Goal: Task Accomplishment & Management: Manage account settings

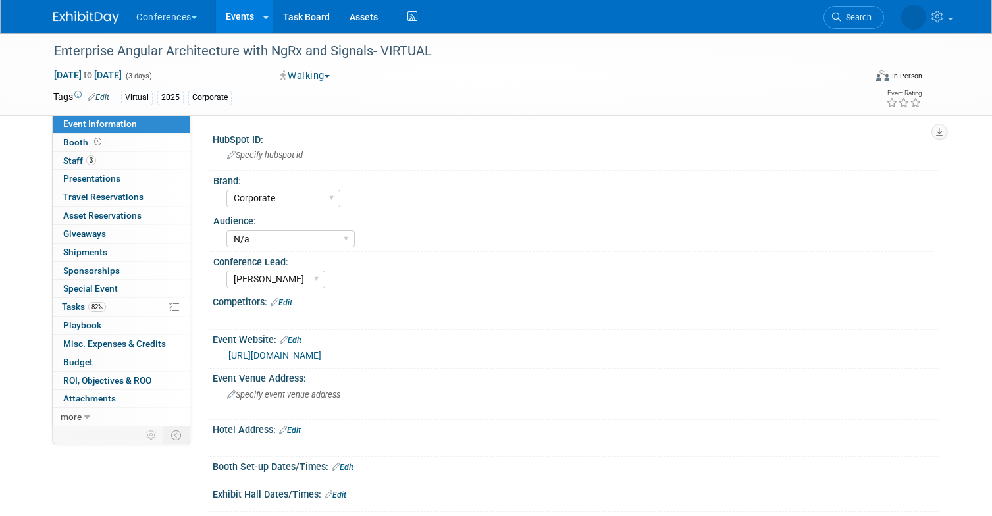
select select "Corporate"
select select "N/a"
select select "[PERSON_NAME]"
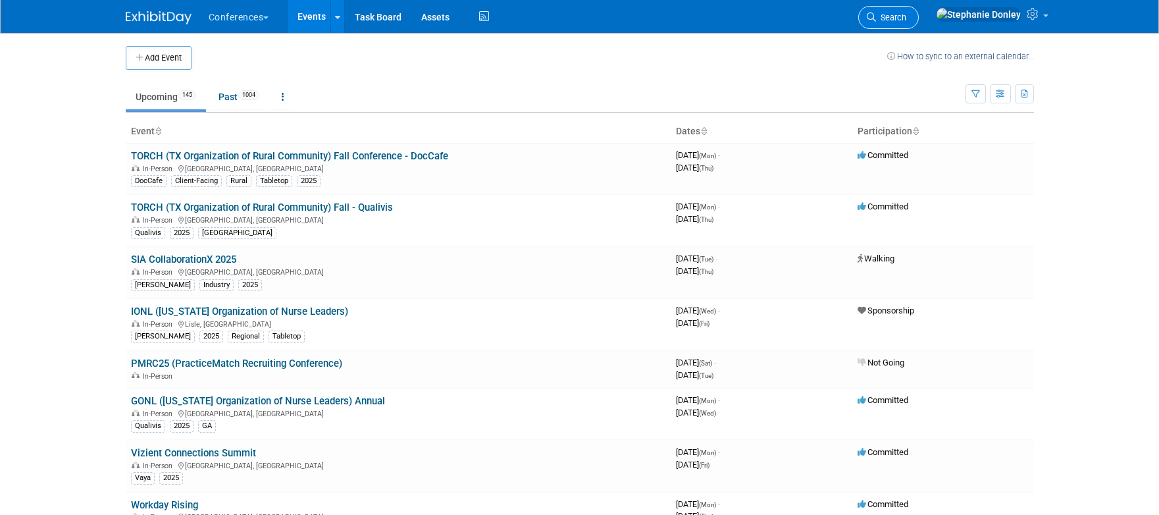
click at [907, 13] on span "Search" at bounding box center [891, 18] width 30 height 10
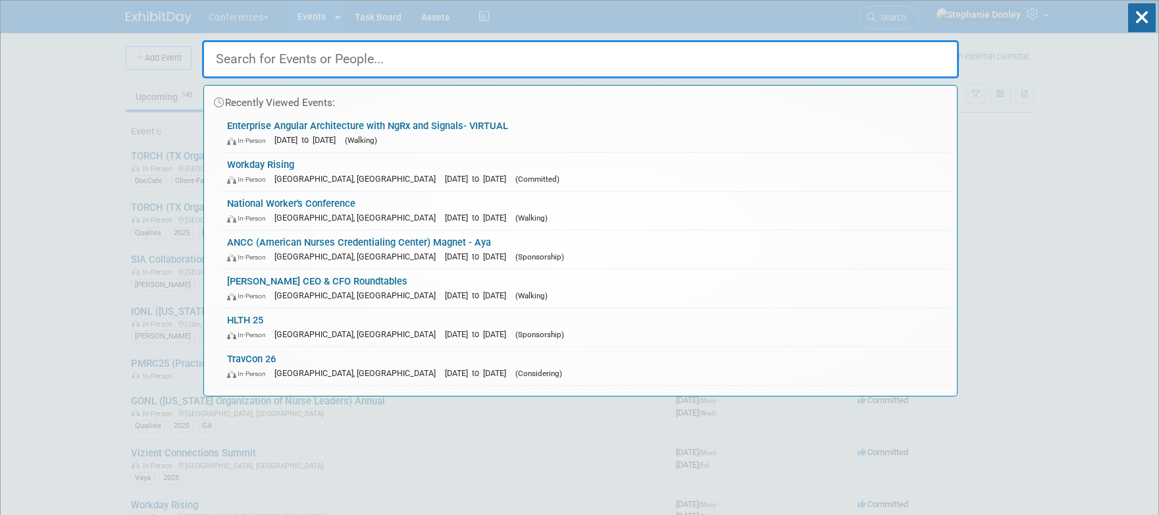
click at [321, 65] on input "text" at bounding box center [580, 59] width 757 height 38
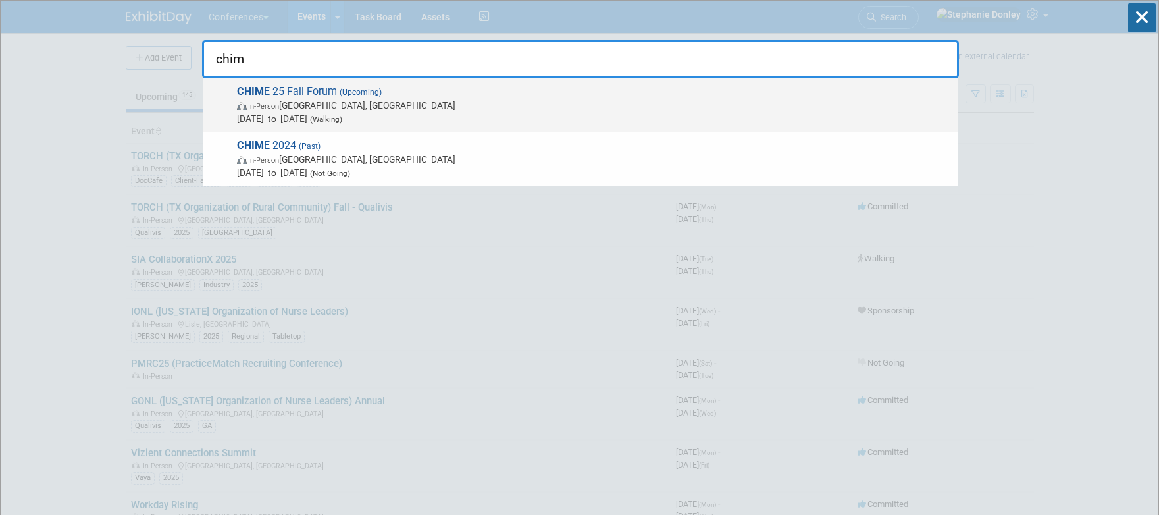
type input "chim"
click at [288, 98] on span "CHIM E 25 Fall Forum (Upcoming) In-Person San Antonio, TX Nov 10, 2025 to Nov 1…" at bounding box center [592, 105] width 718 height 40
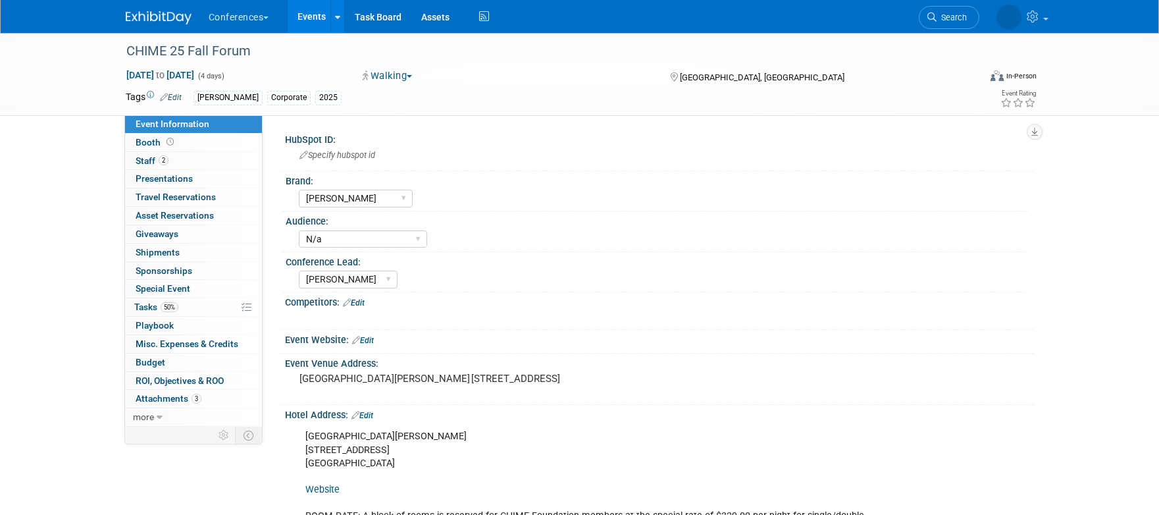
select select "[PERSON_NAME]"
select select "N/a"
select select "[PERSON_NAME]"
click at [148, 159] on span "Staff 2" at bounding box center [152, 160] width 33 height 11
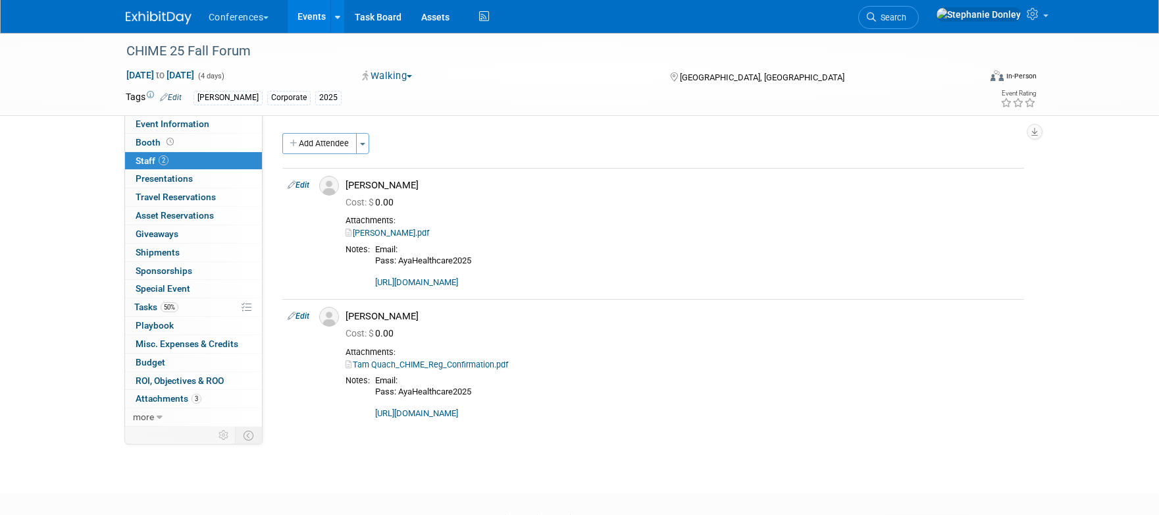
click at [172, 101] on link "Edit" at bounding box center [171, 97] width 22 height 9
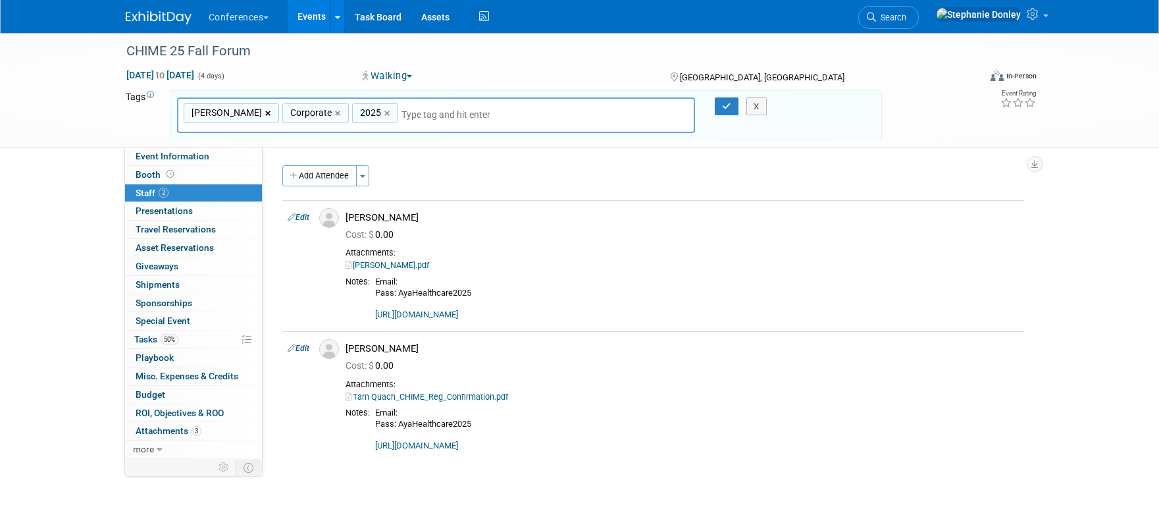
click at [265, 113] on link "×" at bounding box center [269, 113] width 9 height 15
type input "Corporate, 2025"
click at [726, 99] on button "button" at bounding box center [727, 106] width 24 height 18
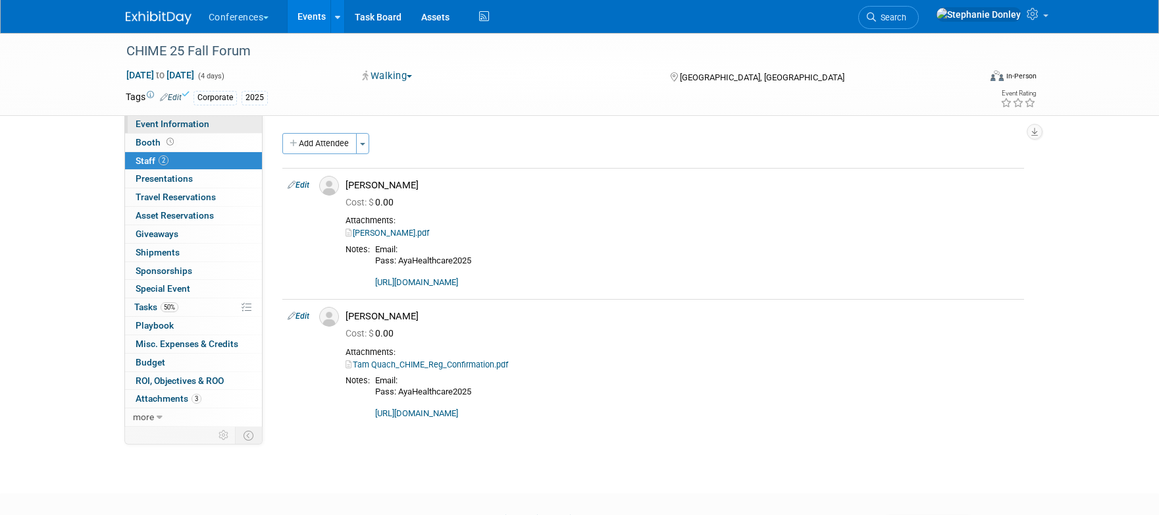
click at [171, 124] on span "Event Information" at bounding box center [173, 124] width 74 height 11
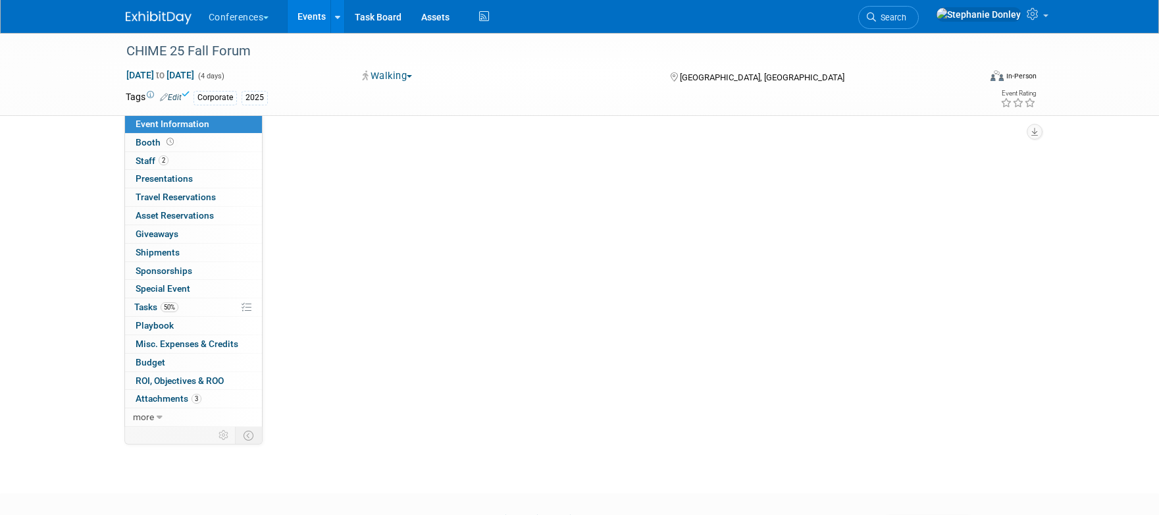
select select "[PERSON_NAME]"
select select "N/a"
select select "Stephanie"
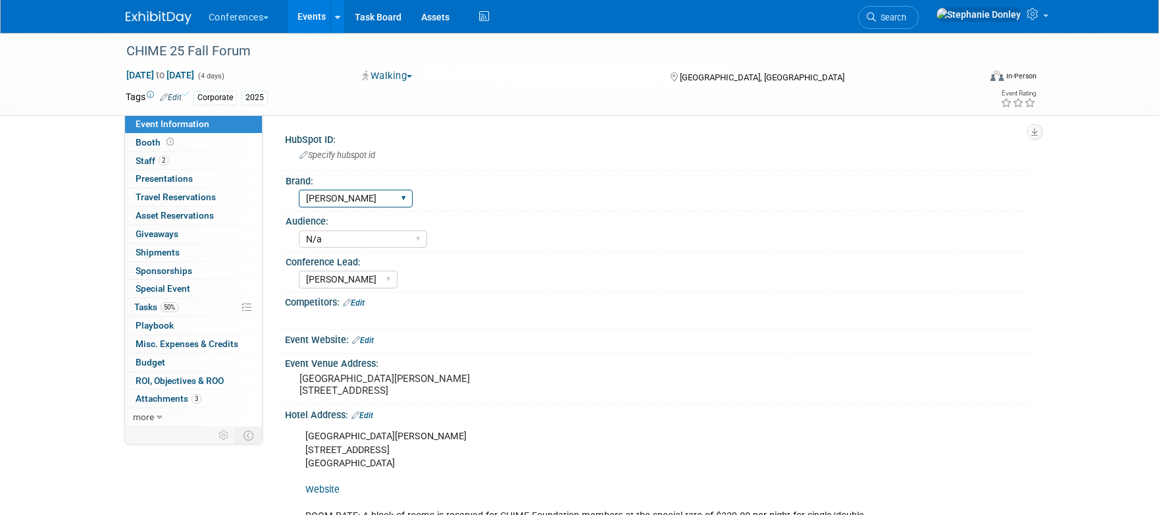
click at [402, 200] on select "Aya Bespoke Corporate Dawson DocCafe Education Government Services Locums Nursi…" at bounding box center [356, 199] width 114 height 18
select select "Corporate"
click at [299, 190] on select "Aya Bespoke Corporate Dawson DocCafe Education Government Services Locums Nursi…" at bounding box center [356, 199] width 114 height 18
click at [167, 192] on span "Travel Reservations 0" at bounding box center [176, 197] width 80 height 11
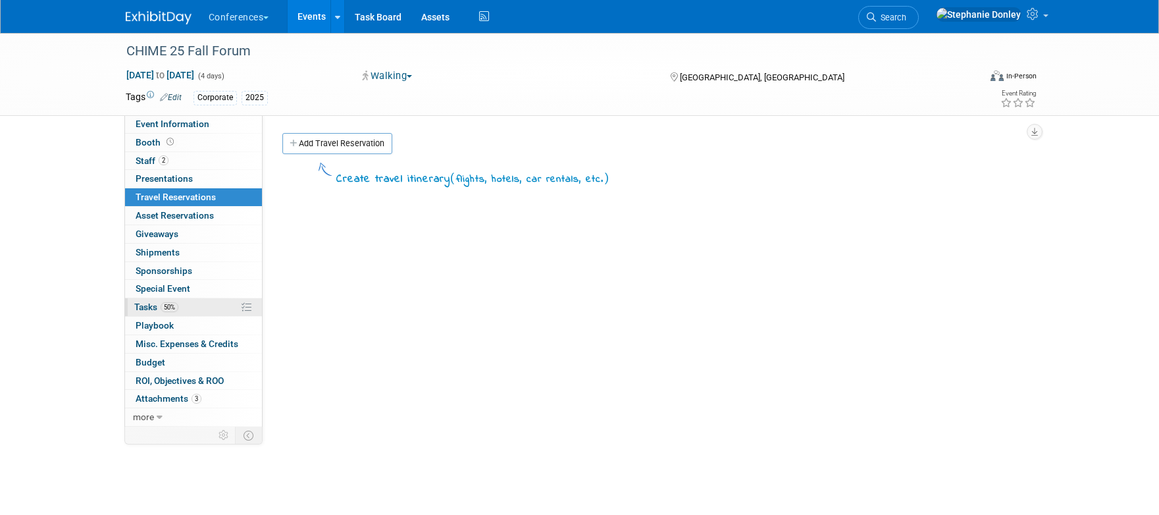
click at [184, 305] on link "50% Tasks 50%" at bounding box center [193, 307] width 137 height 18
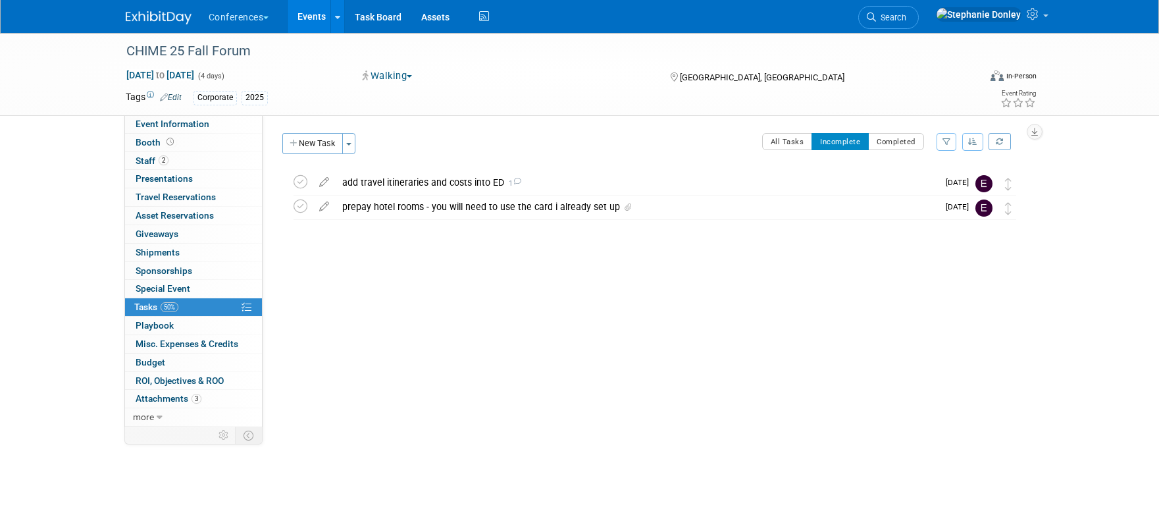
click at [909, 80] on div "Virtual In-Person Hybrid <img src="https://www.exhibitday.com/Images/Format-Vir…" at bounding box center [970, 78] width 136 height 20
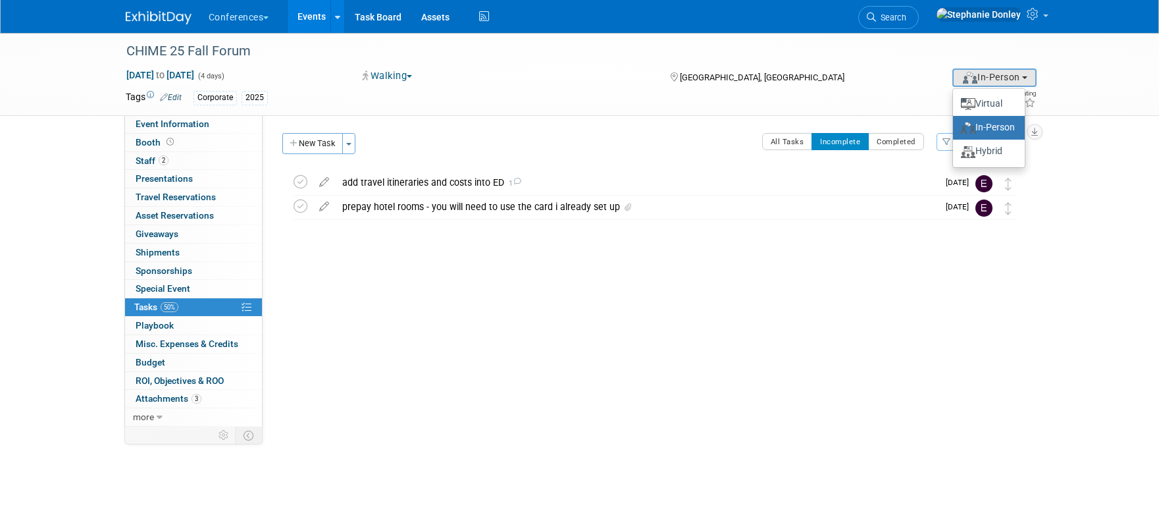
click at [919, 30] on li "Search" at bounding box center [889, 16] width 61 height 32
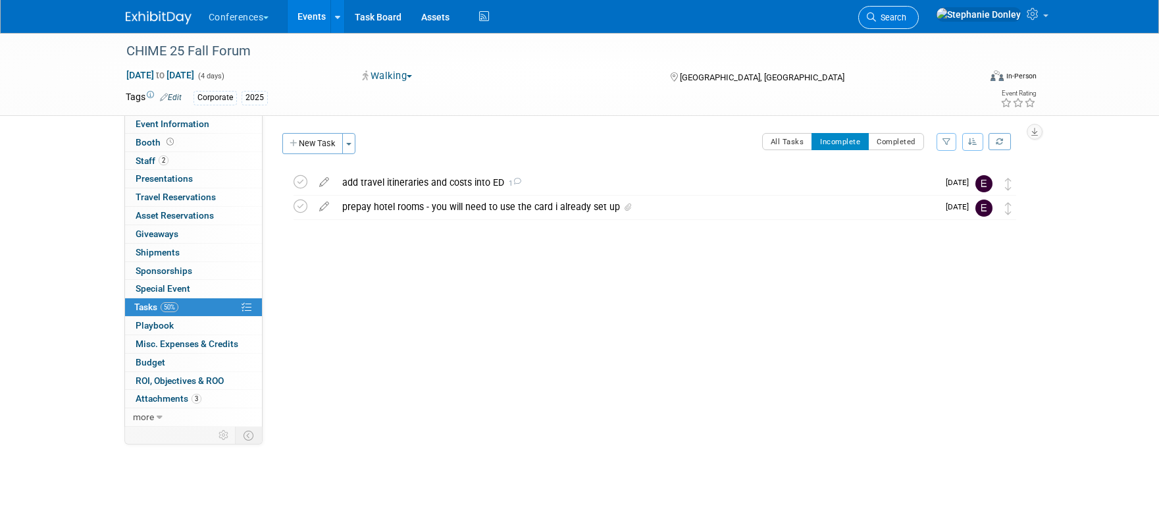
click at [919, 23] on link "Search" at bounding box center [889, 17] width 61 height 23
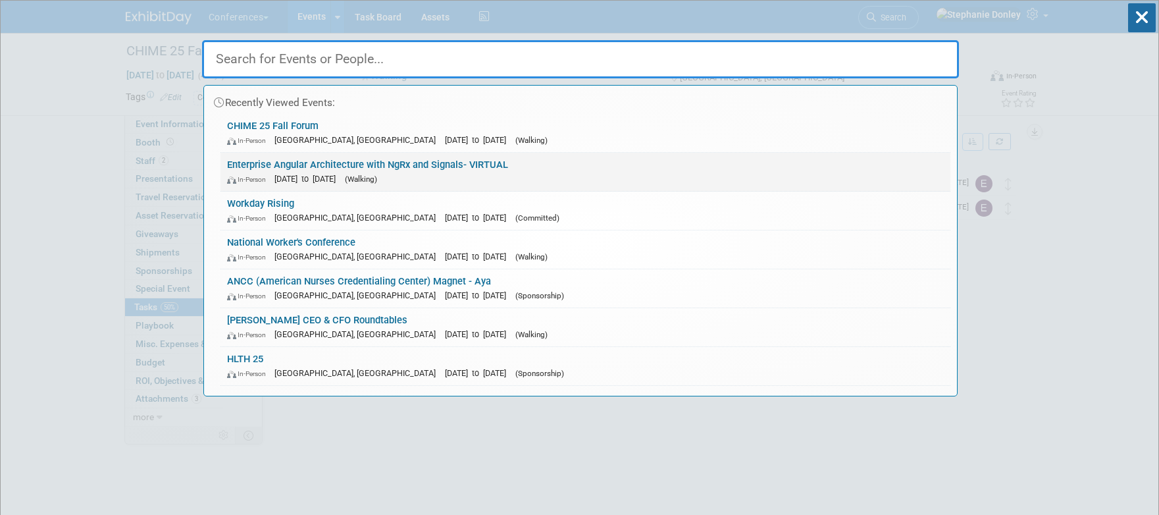
click at [425, 166] on link "Enterprise Angular Architecture with NgRx and Signals- VIRTUAL In-Person Sep 24…" at bounding box center [586, 172] width 730 height 38
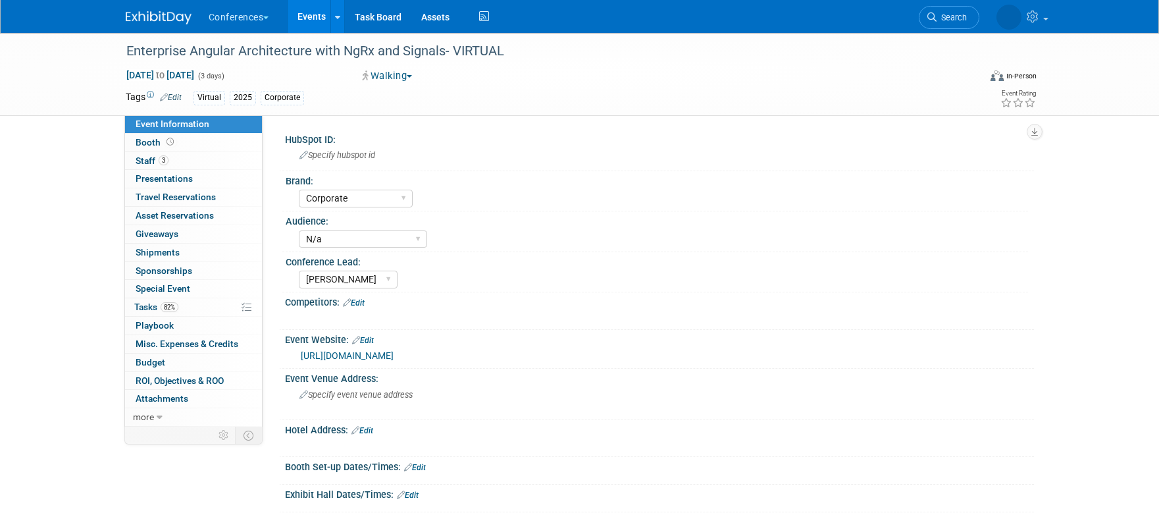
select select "Corporate"
select select "N/a"
select select "[PERSON_NAME]"
click at [144, 310] on span "Tasks 82%" at bounding box center [156, 307] width 44 height 11
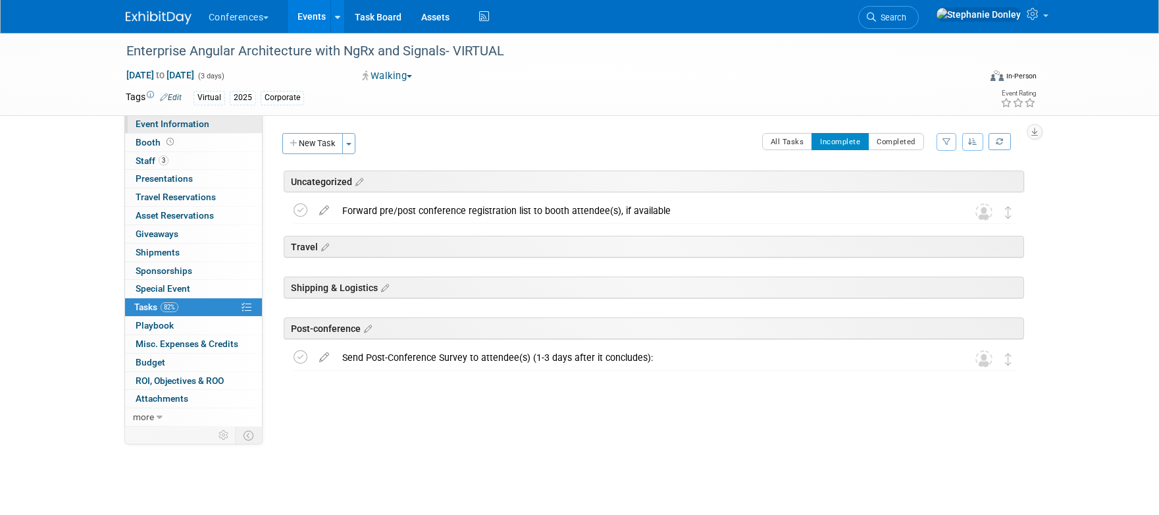
click at [153, 127] on span "Event Information" at bounding box center [173, 124] width 74 height 11
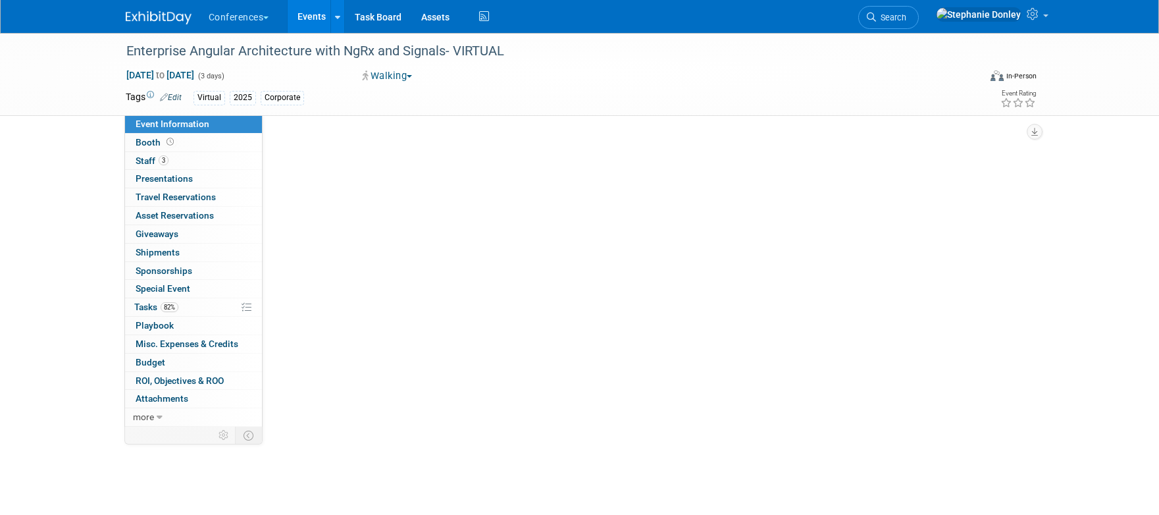
select select "Corporate"
select select "N/a"
select select "[PERSON_NAME]"
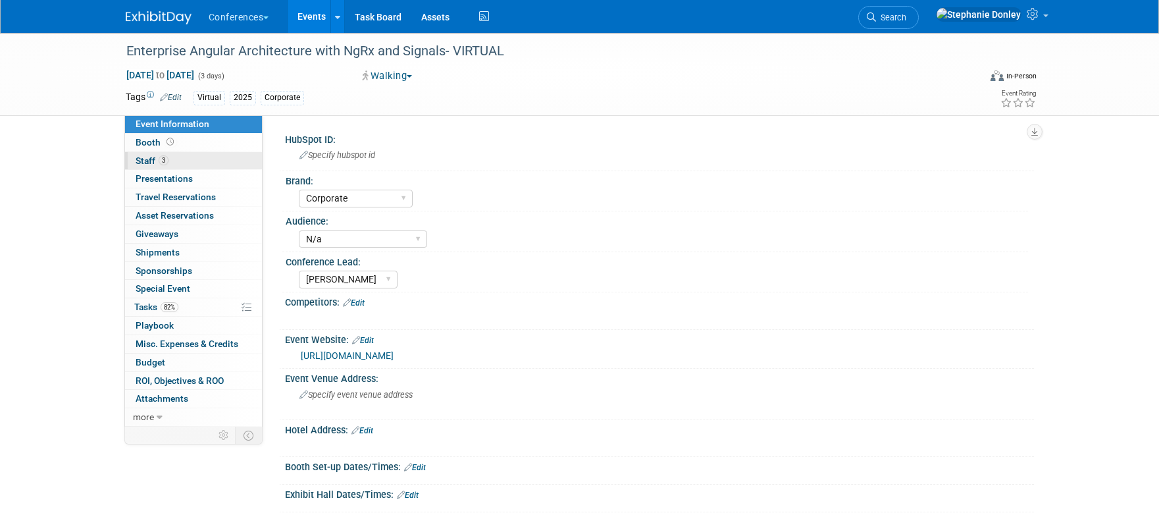
click at [145, 156] on span "Staff 3" at bounding box center [152, 160] width 33 height 11
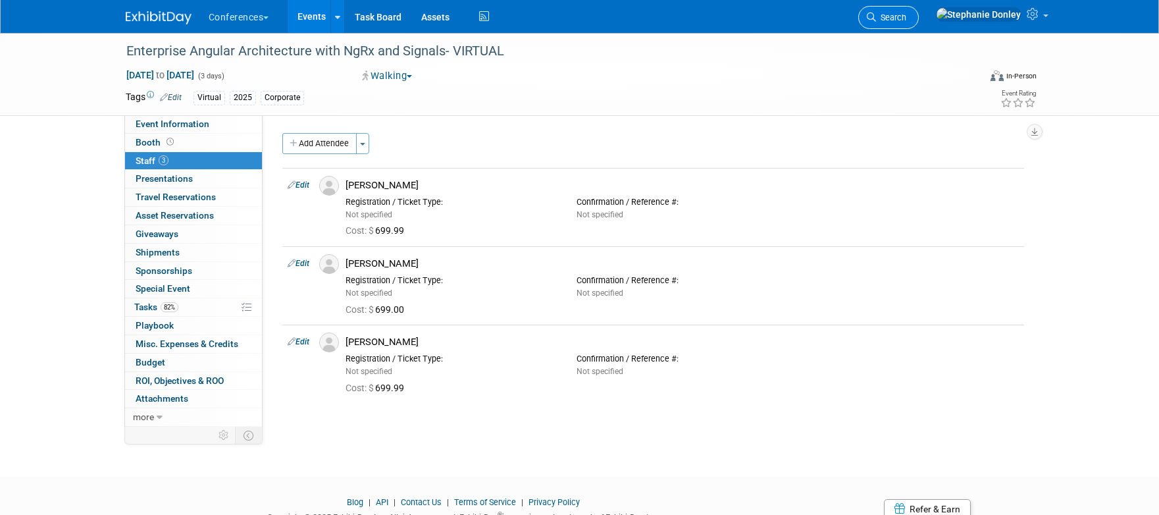
click at [907, 16] on span "Search" at bounding box center [891, 18] width 30 height 10
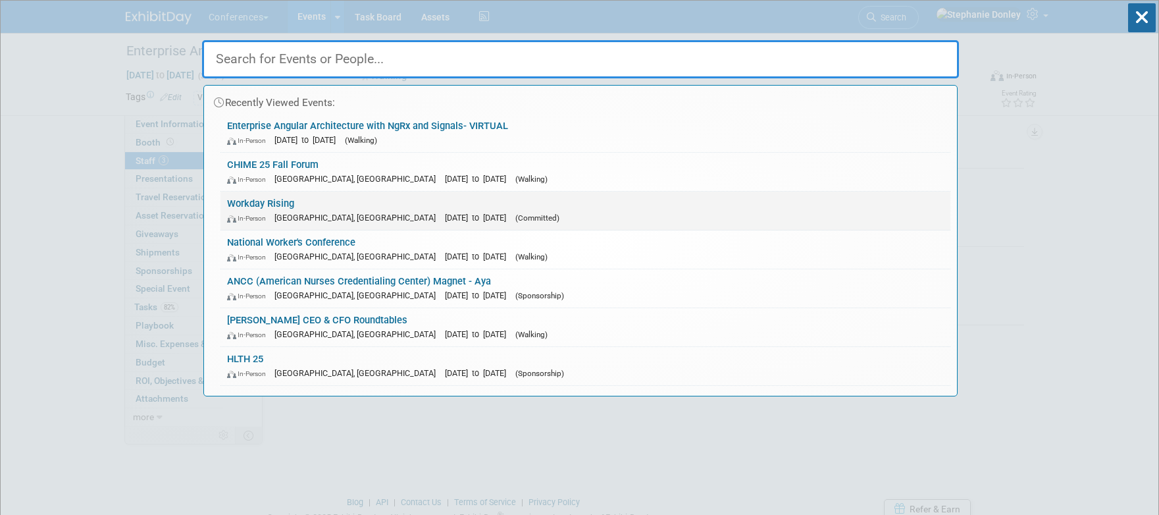
click at [308, 206] on link "Workday Rising In-Person San Francisco, CA Sep 15, 2025 to Sep 18, 2025 (Commit…" at bounding box center [586, 211] width 730 height 38
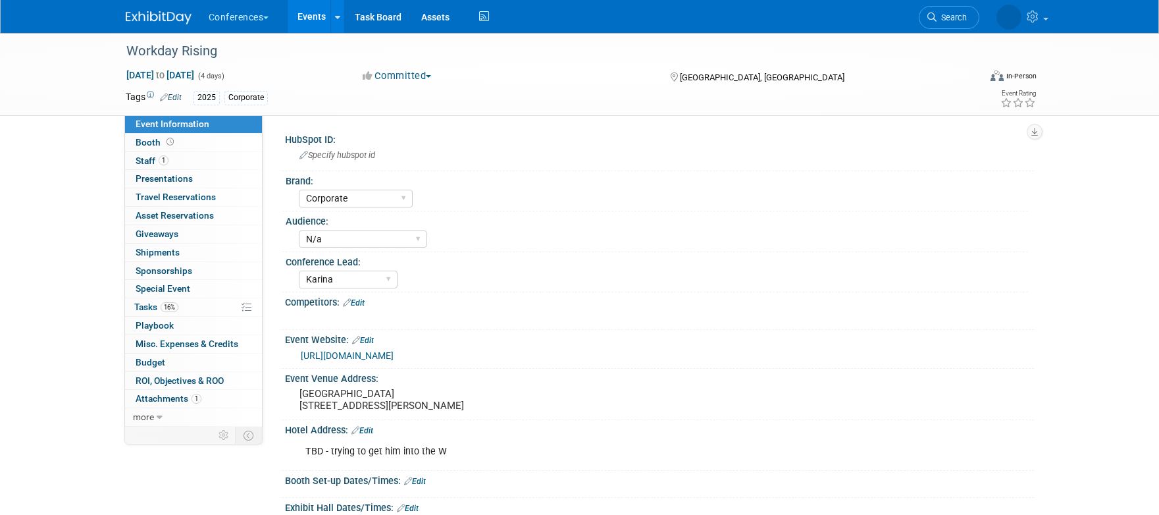
select select "Corporate"
select select "N/a"
select select "Karina"
click at [150, 161] on span "Staff 1" at bounding box center [152, 160] width 33 height 11
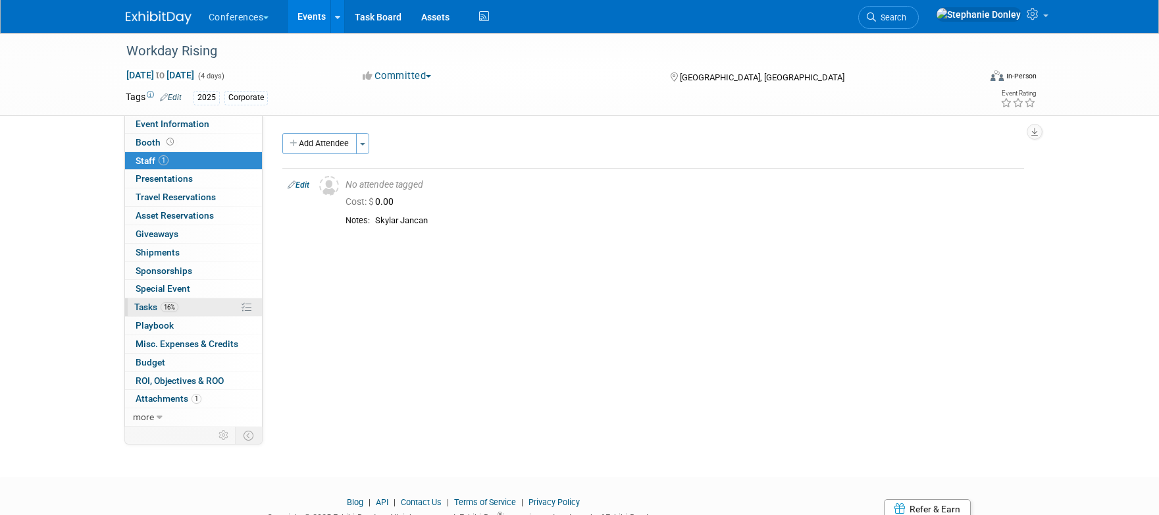
click at [193, 310] on link "16% Tasks 16%" at bounding box center [193, 307] width 137 height 18
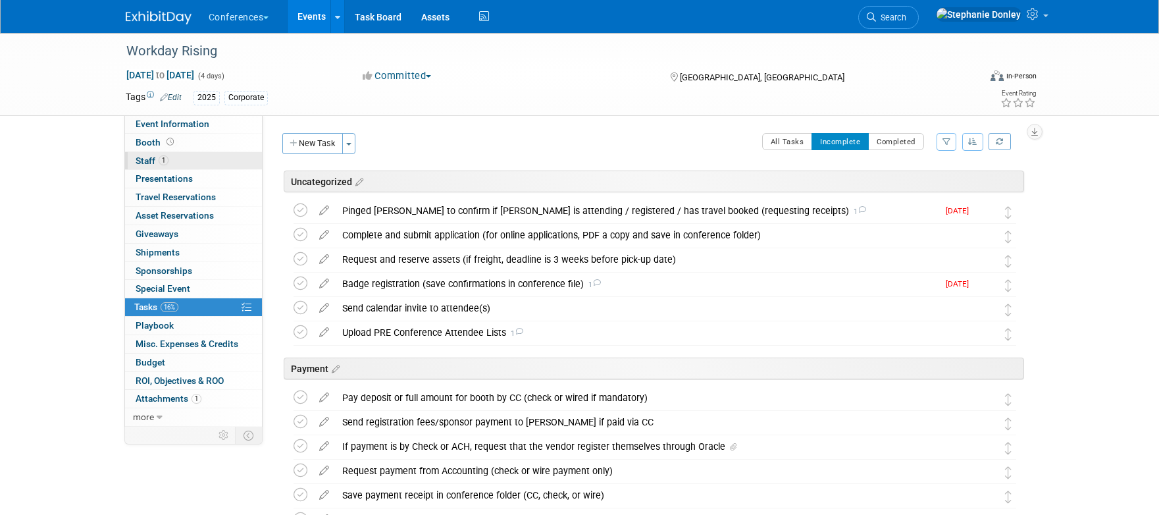
click at [141, 158] on span "Staff 1" at bounding box center [152, 160] width 33 height 11
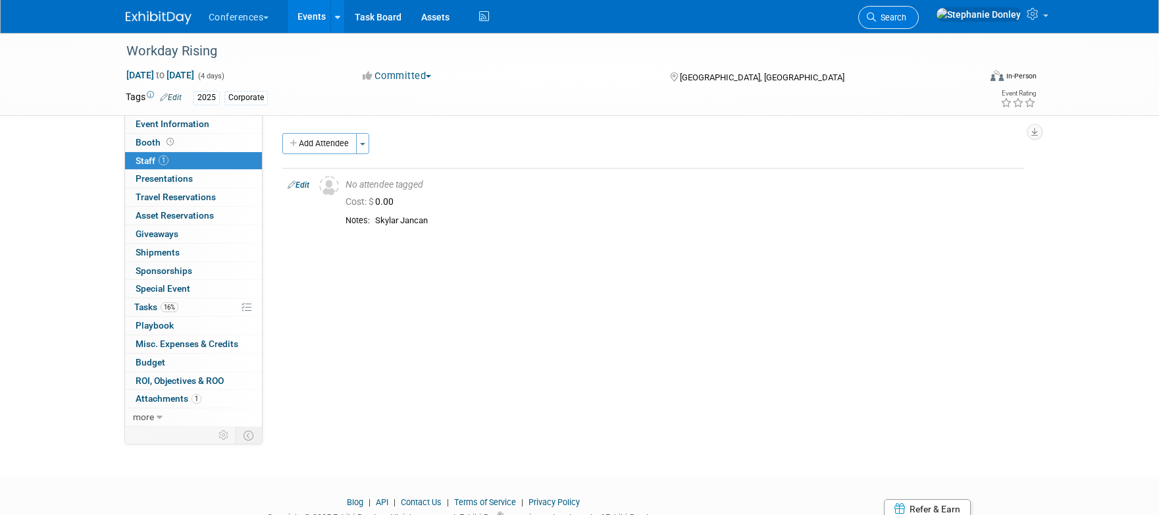
click at [907, 14] on span "Search" at bounding box center [891, 18] width 30 height 10
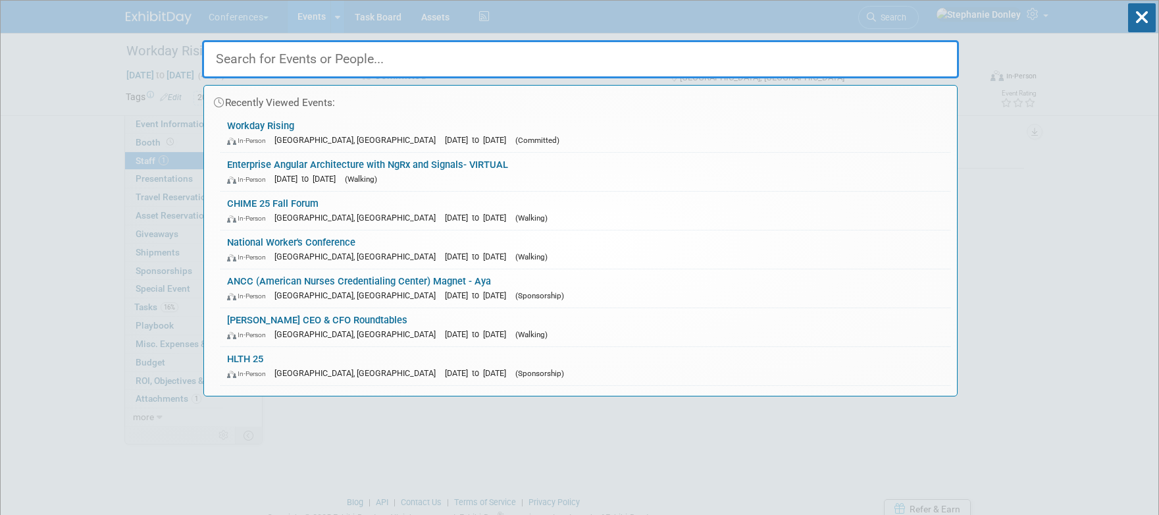
click at [334, 66] on input "text" at bounding box center [580, 59] width 757 height 38
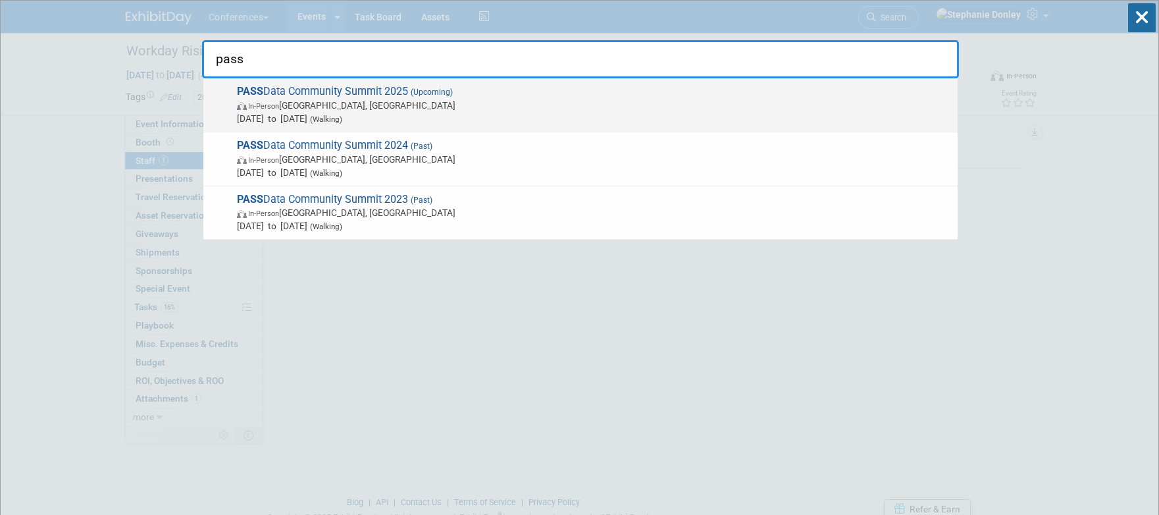
type input "pass"
click at [300, 94] on span "PASS Data Community Summit 2025 (Upcoming) In-Person Seattle, WA Nov 17, 2025 t…" at bounding box center [592, 105] width 718 height 40
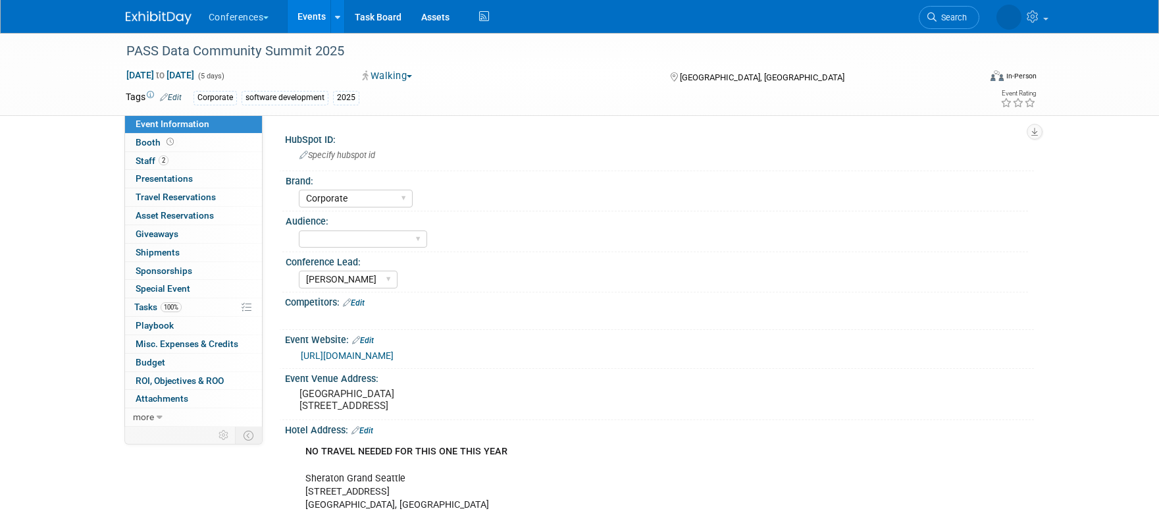
select select "Corporate"
select select "[PERSON_NAME]"
click at [191, 308] on link "100% Tasks 100%" at bounding box center [193, 307] width 137 height 18
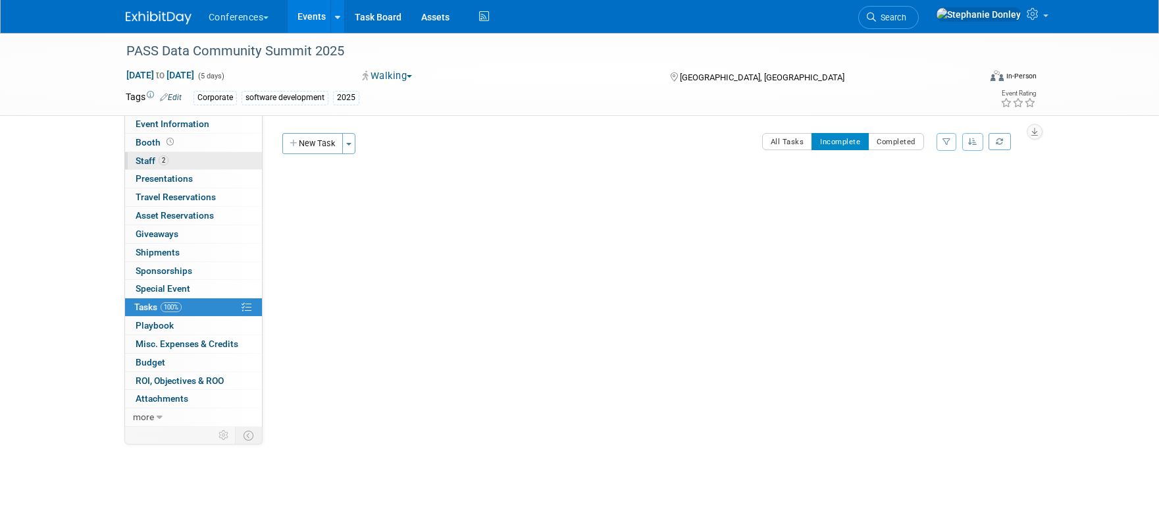
click at [149, 156] on span "Staff 2" at bounding box center [152, 160] width 33 height 11
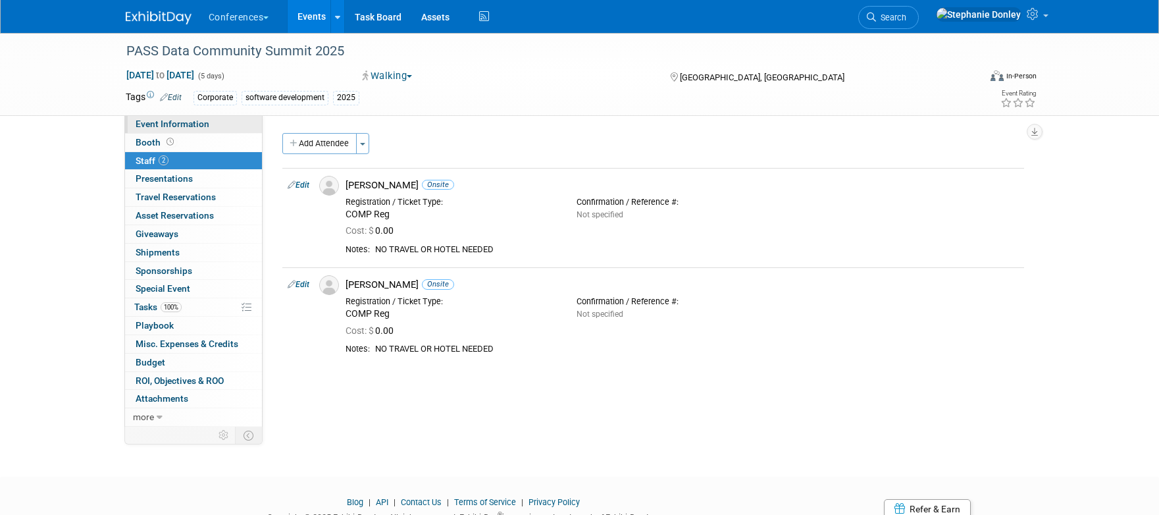
click at [157, 124] on span "Event Information" at bounding box center [173, 124] width 74 height 11
select select "Corporate"
select select "[PERSON_NAME]"
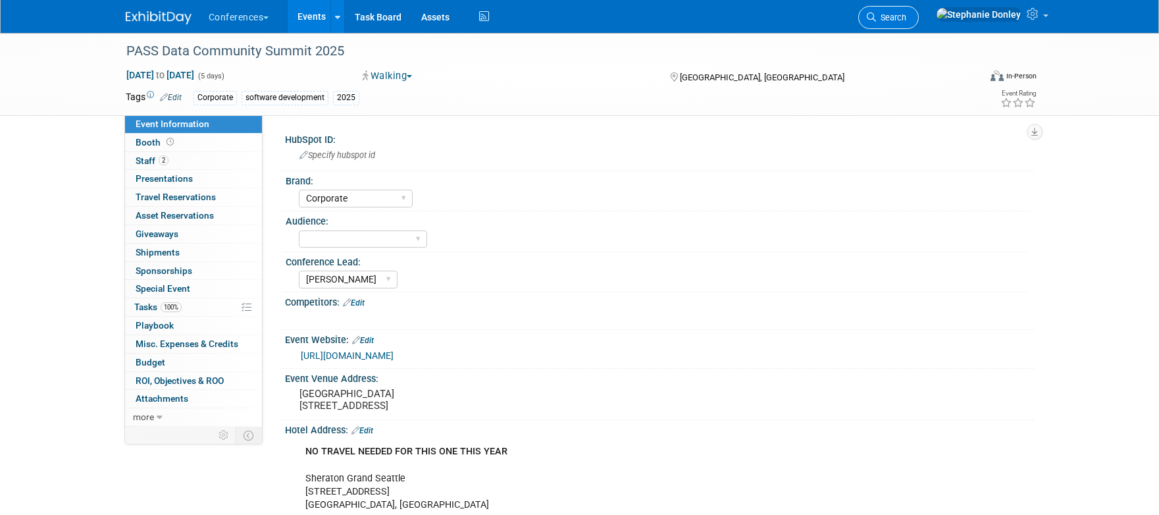
click at [907, 19] on span "Search" at bounding box center [891, 18] width 30 height 10
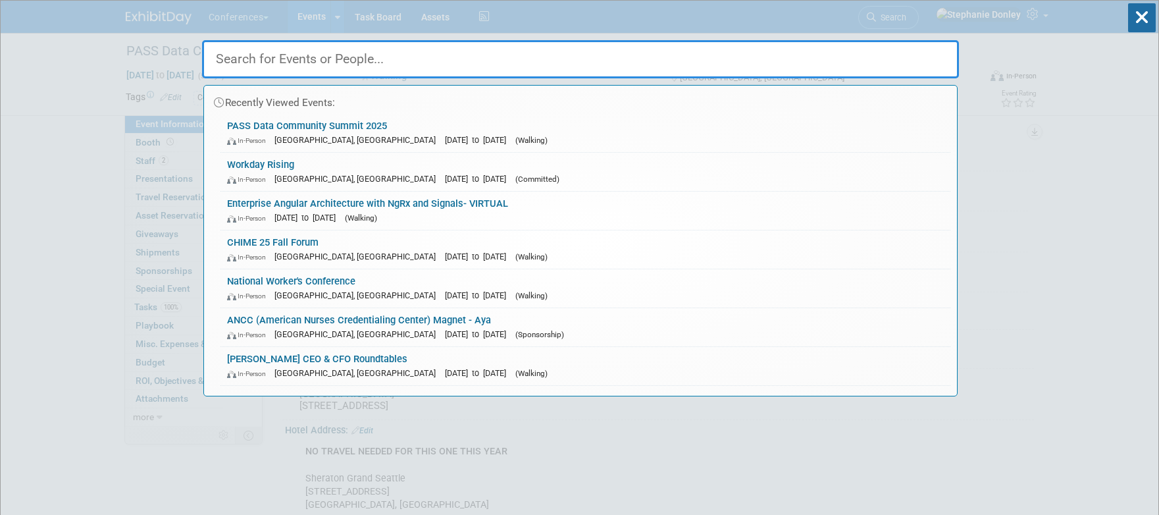
click at [739, 63] on input "text" at bounding box center [580, 59] width 757 height 38
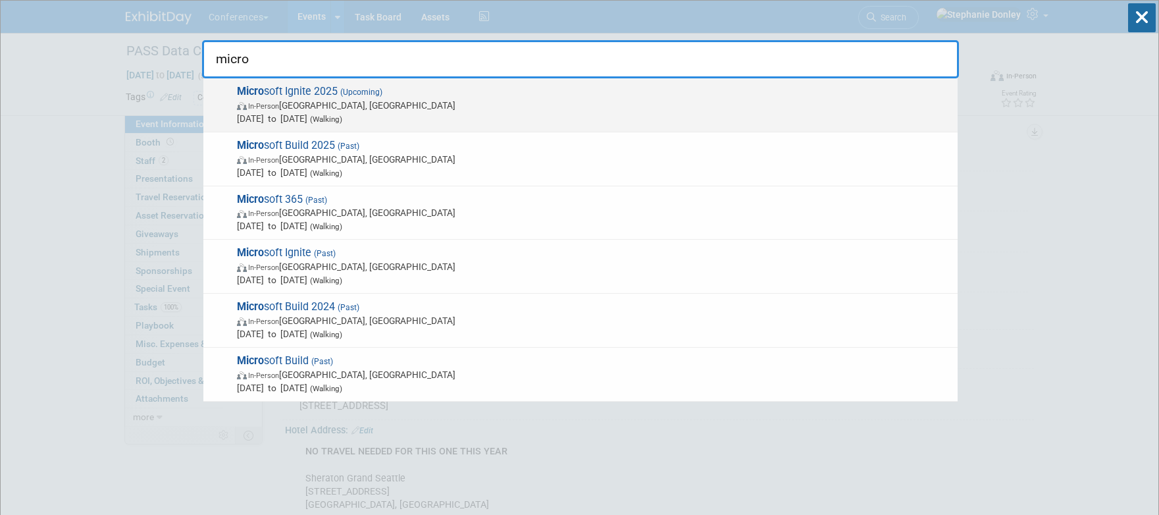
type input "micro"
click at [337, 101] on span "In-Person San Francisco, CA" at bounding box center [594, 105] width 714 height 13
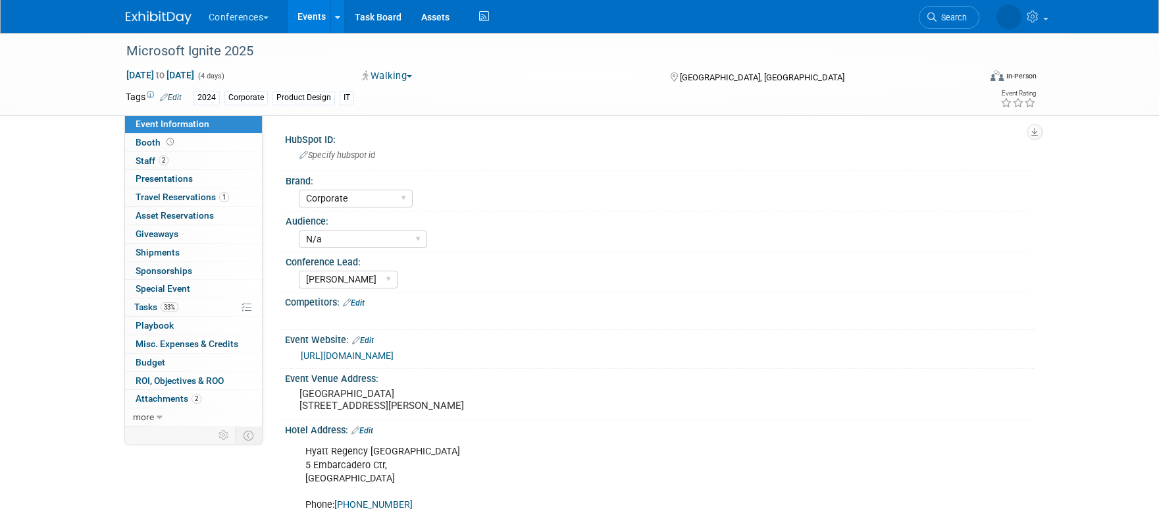
select select "Corporate"
select select "N/a"
select select "[PERSON_NAME]"
click at [140, 159] on span "Staff 2" at bounding box center [152, 160] width 33 height 11
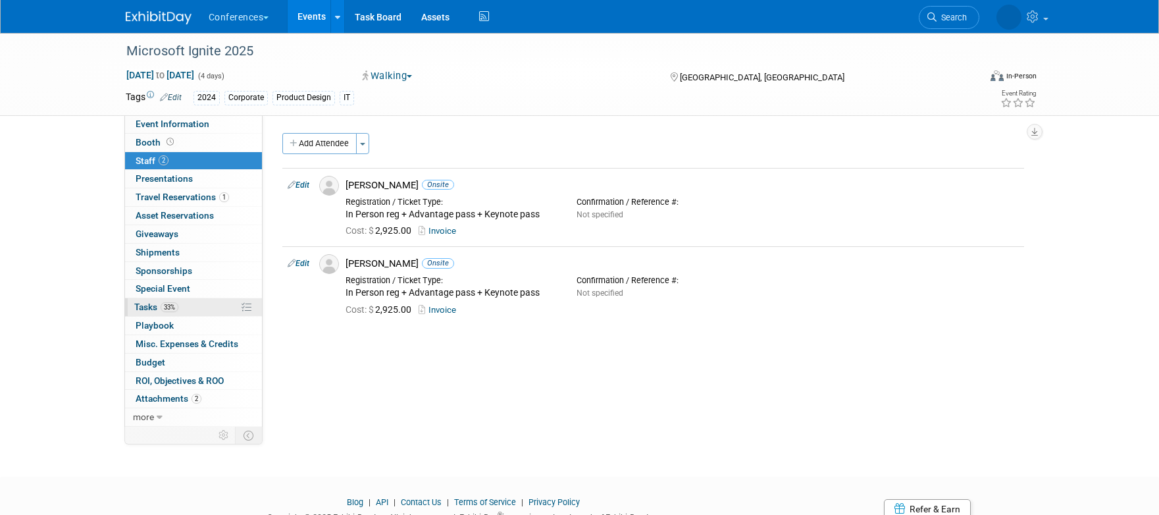
click at [186, 303] on link "33% Tasks 33%" at bounding box center [193, 307] width 137 height 18
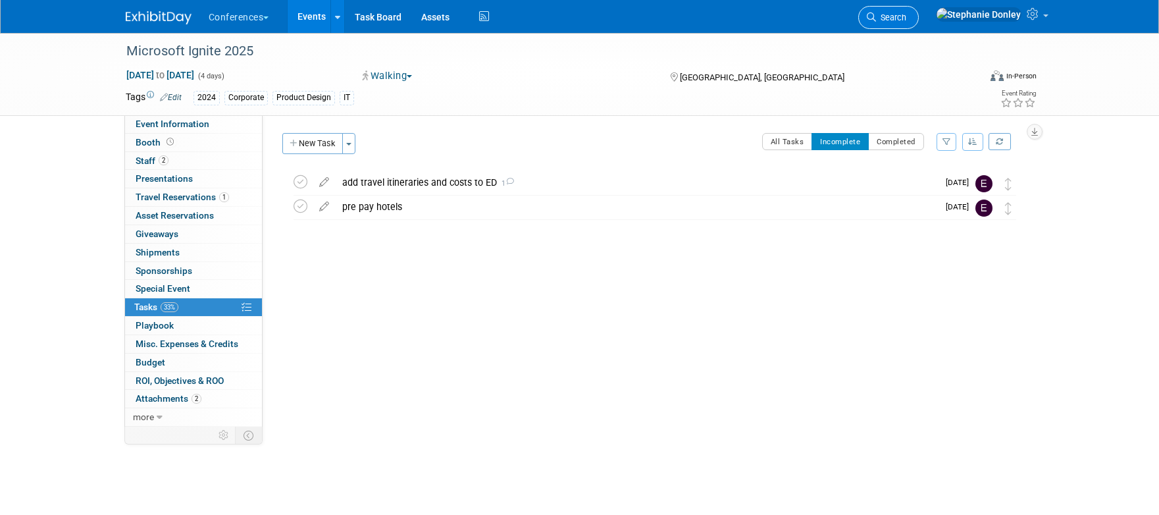
click at [907, 18] on span "Search" at bounding box center [891, 18] width 30 height 10
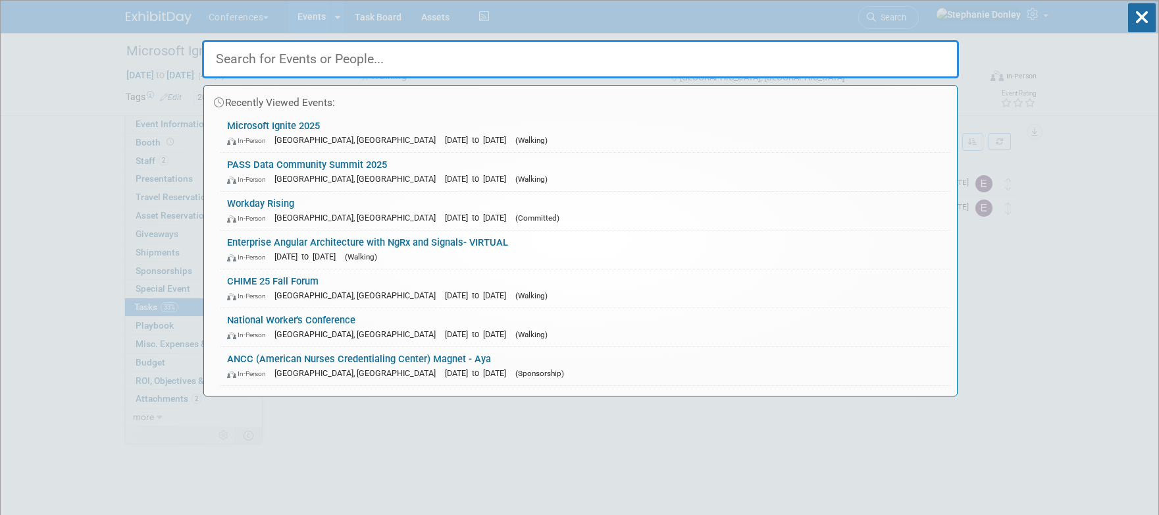
click at [699, 61] on input "text" at bounding box center [580, 59] width 757 height 38
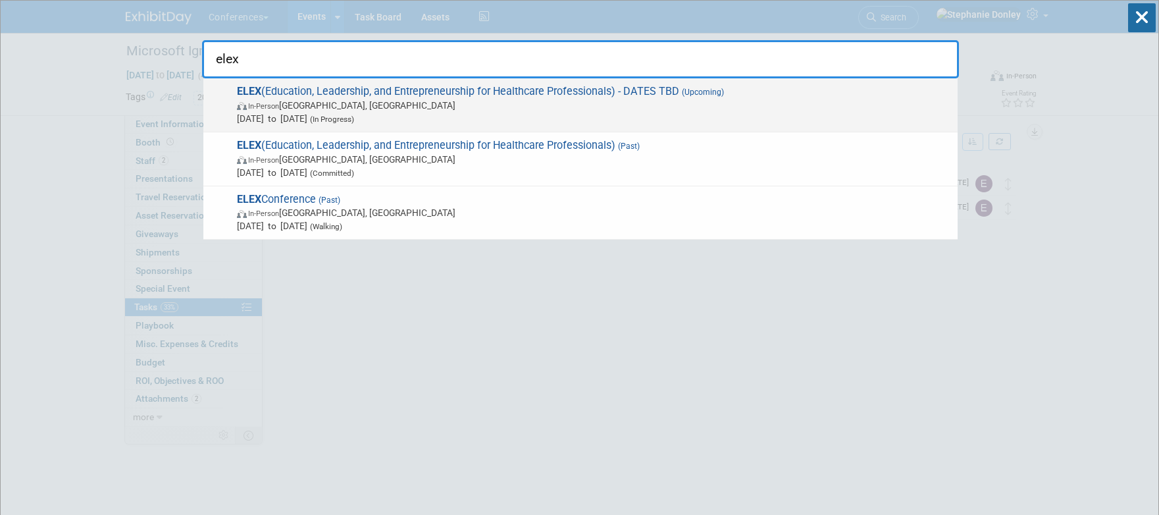
type input "elex"
click at [319, 95] on span "ELEX (Education, Leadership, and Entrepreneurship for Healthcare Professionals)…" at bounding box center [592, 105] width 718 height 40
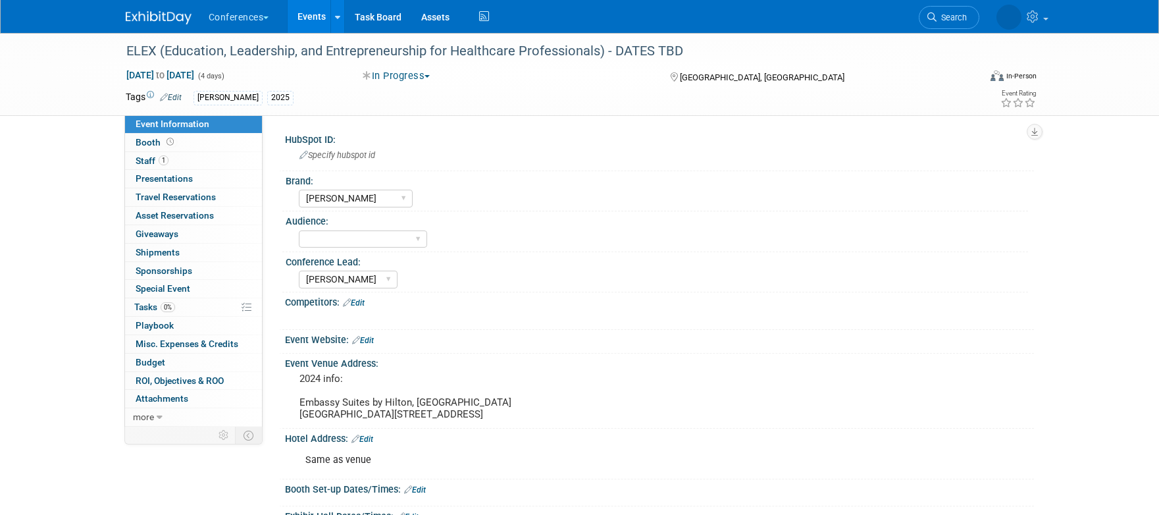
select select "[PERSON_NAME]"
click at [140, 160] on span "Staff 1" at bounding box center [152, 160] width 33 height 11
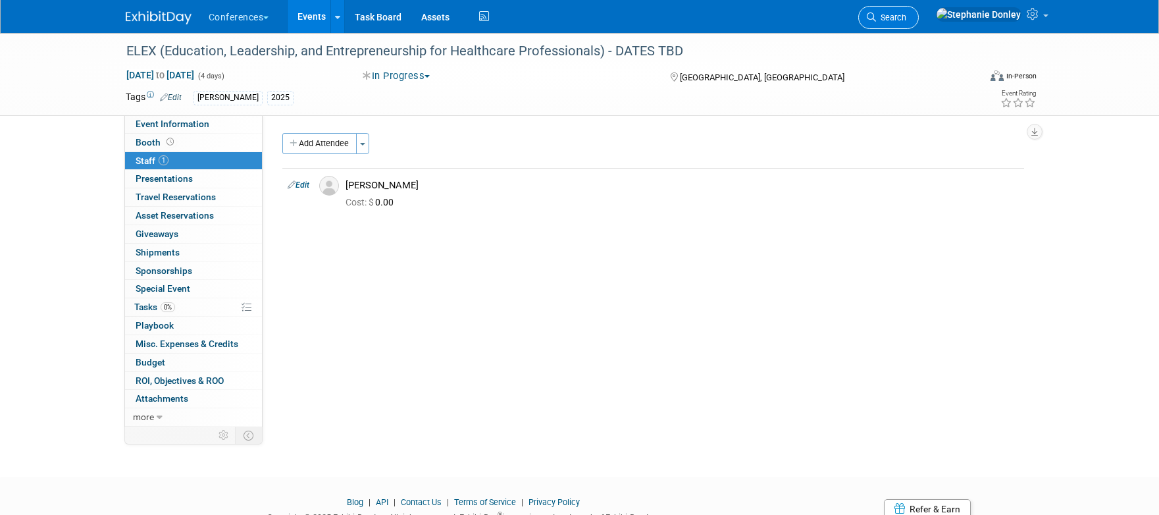
click at [919, 23] on link "Search" at bounding box center [889, 17] width 61 height 23
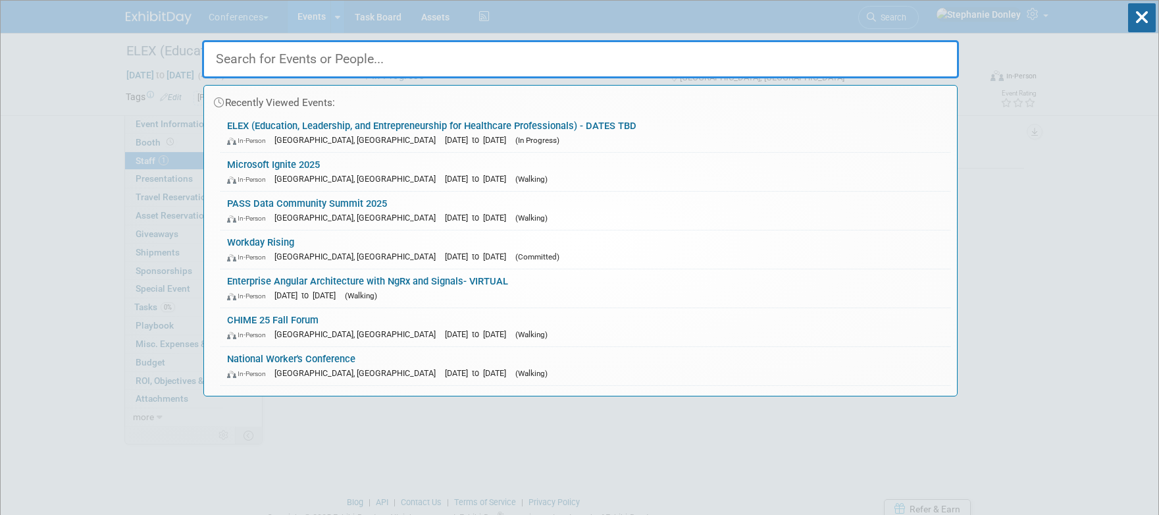
click at [339, 65] on input "text" at bounding box center [580, 59] width 757 height 38
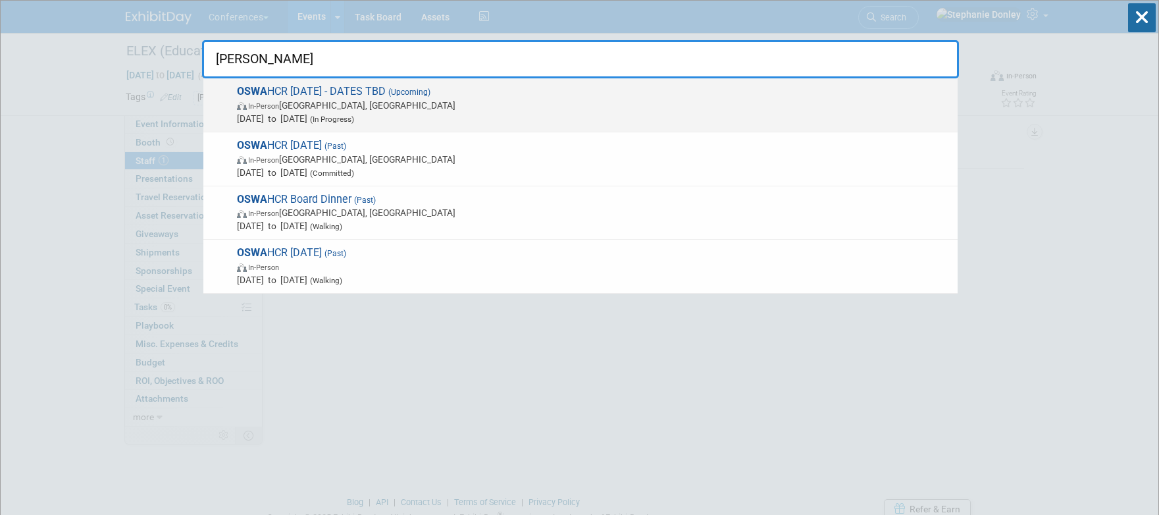
type input "[PERSON_NAME]"
click at [293, 99] on span "In-Person [GEOGRAPHIC_DATA], [GEOGRAPHIC_DATA]" at bounding box center [594, 105] width 714 height 13
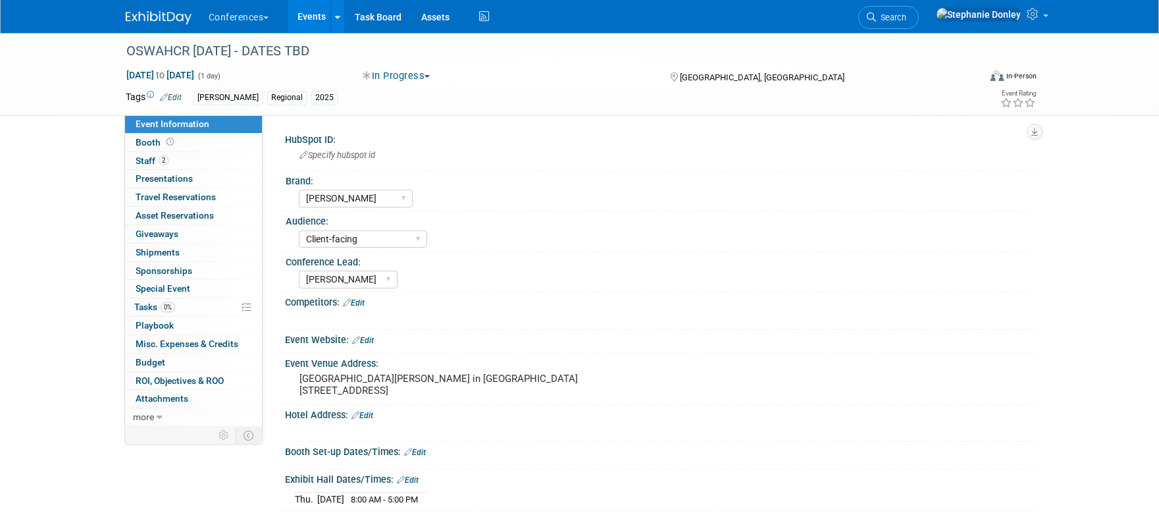
select select "[PERSON_NAME]"
select select "Client-facing"
select select "[PERSON_NAME]"
click at [143, 159] on span "Staff 2" at bounding box center [152, 160] width 33 height 11
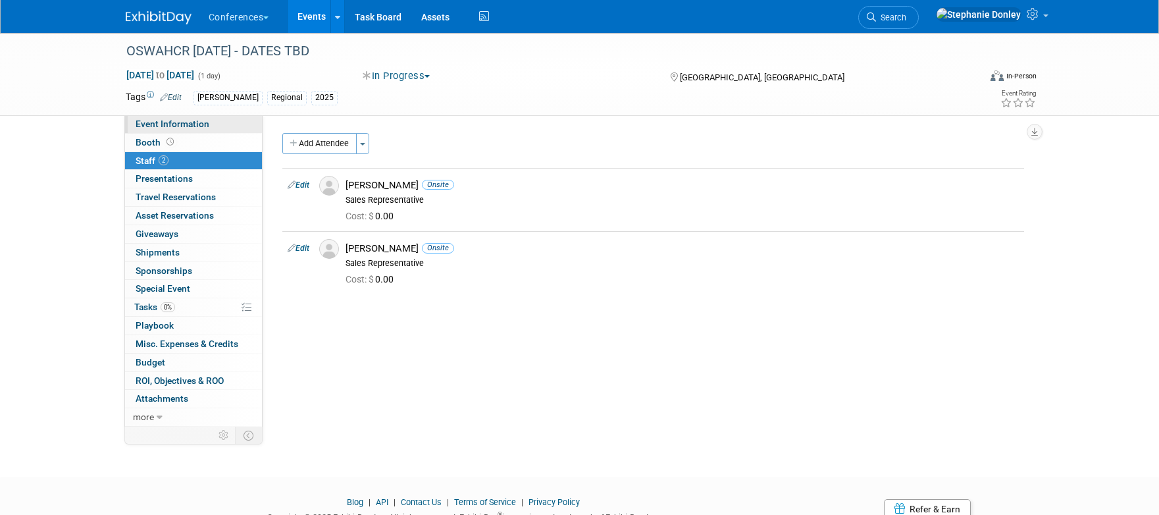
click at [162, 120] on span "Event Information" at bounding box center [173, 124] width 74 height 11
select select "[PERSON_NAME]"
select select "Client-facing"
select select "[PERSON_NAME]"
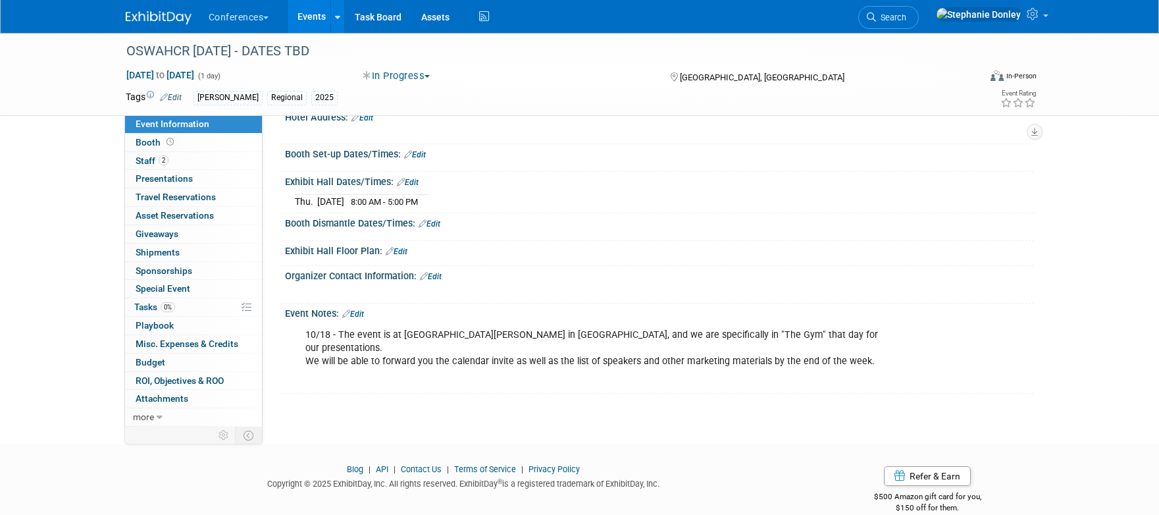
scroll to position [298, 0]
click at [907, 17] on span "Search" at bounding box center [891, 18] width 30 height 10
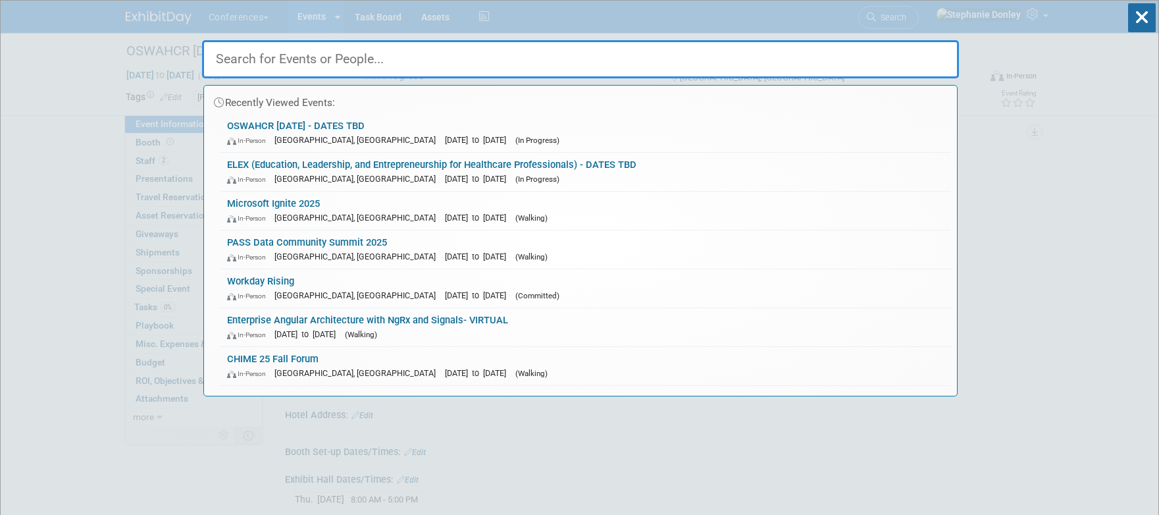
click at [806, 55] on input "text" at bounding box center [580, 59] width 757 height 38
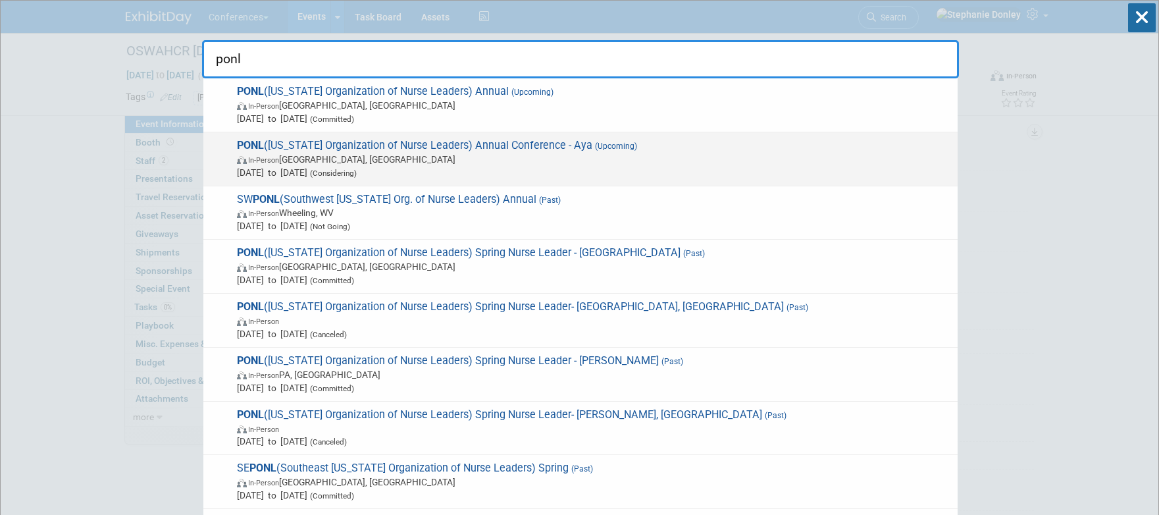
type input "ponl"
click at [321, 155] on span "In-Person Harrisburg, PA" at bounding box center [594, 159] width 714 height 13
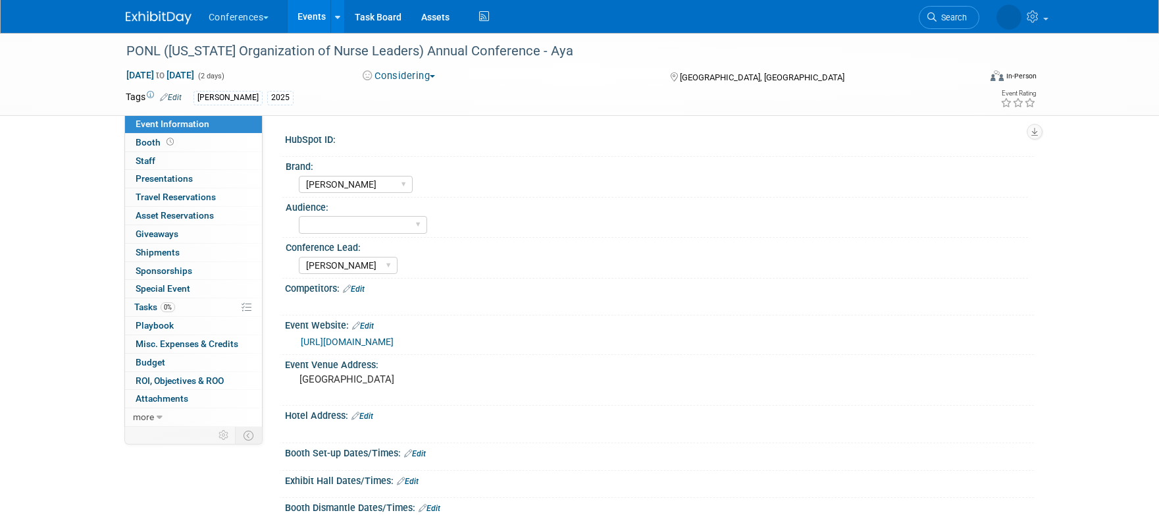
select select "[PERSON_NAME]"
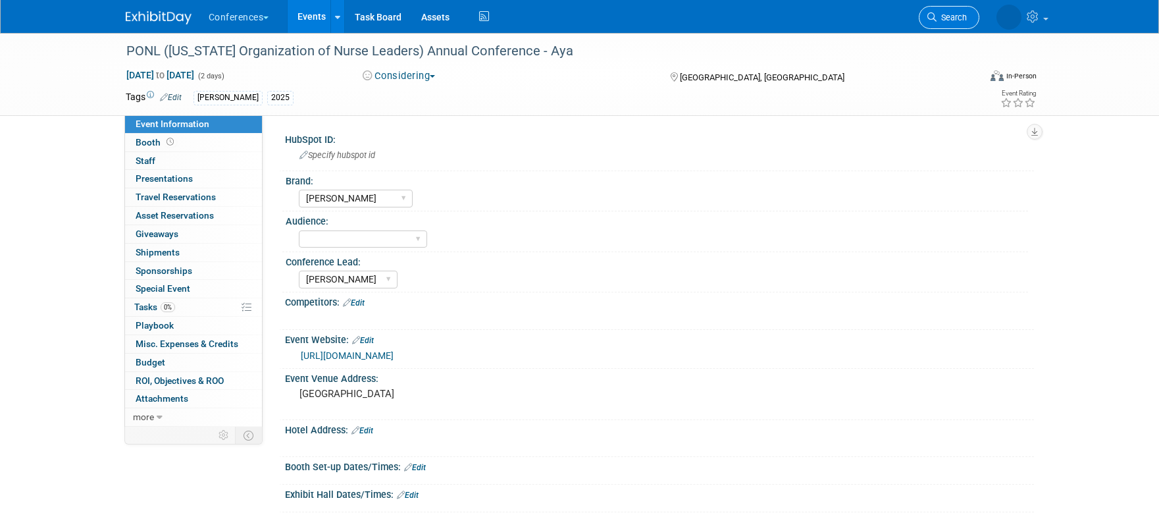
click at [940, 16] on span "Search" at bounding box center [952, 18] width 30 height 10
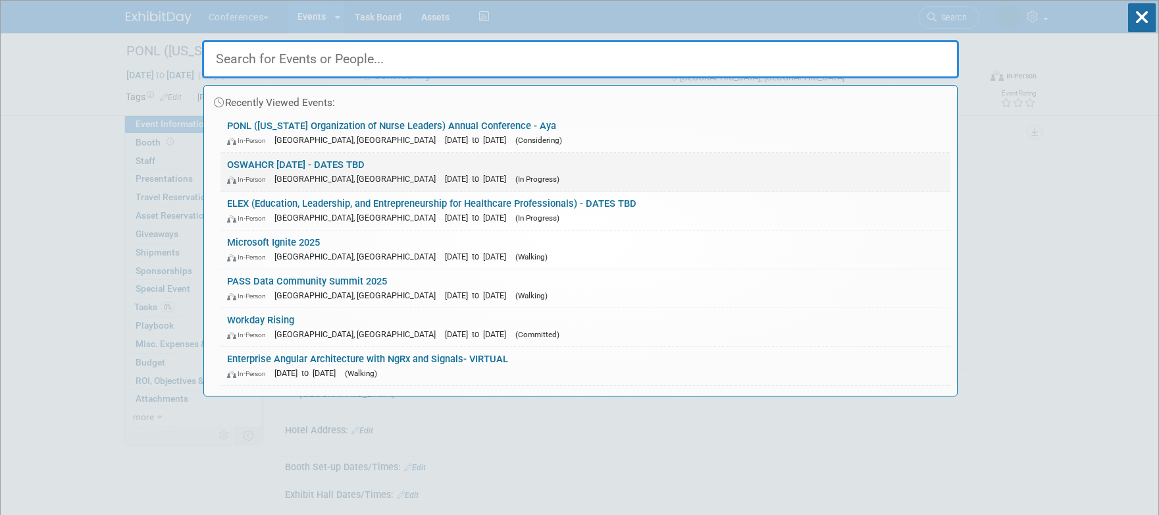
click at [288, 171] on link "OSWAHCR [DATE] - DATES TBD In-Person [GEOGRAPHIC_DATA], [GEOGRAPHIC_DATA] [DATE…" at bounding box center [586, 172] width 730 height 38
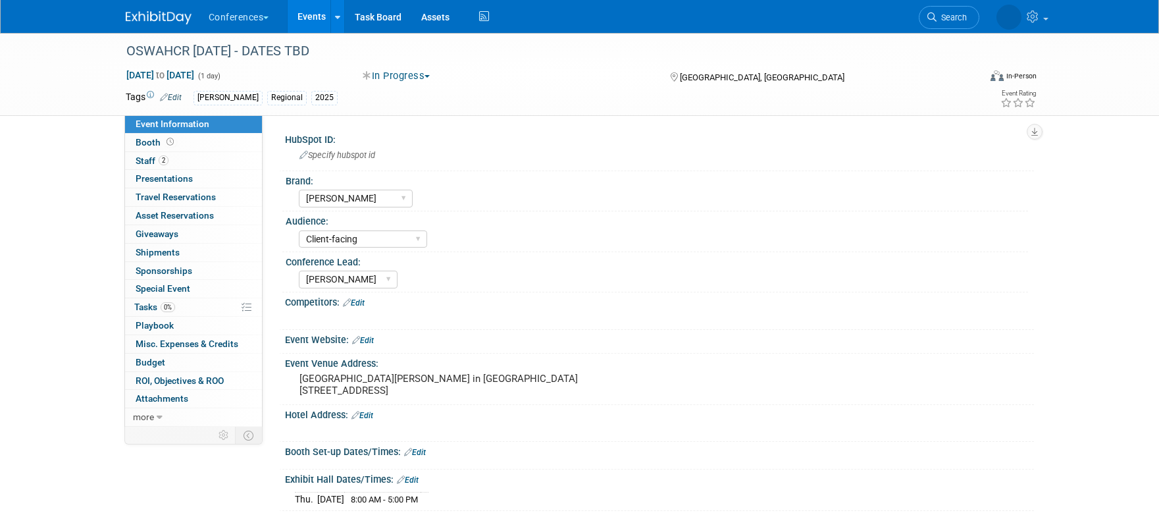
select select "[PERSON_NAME]"
select select "Client-facing"
select select "[PERSON_NAME]"
click at [297, 52] on div "OSWAHCR [DATE] - DATES TBD" at bounding box center [541, 52] width 838 height 24
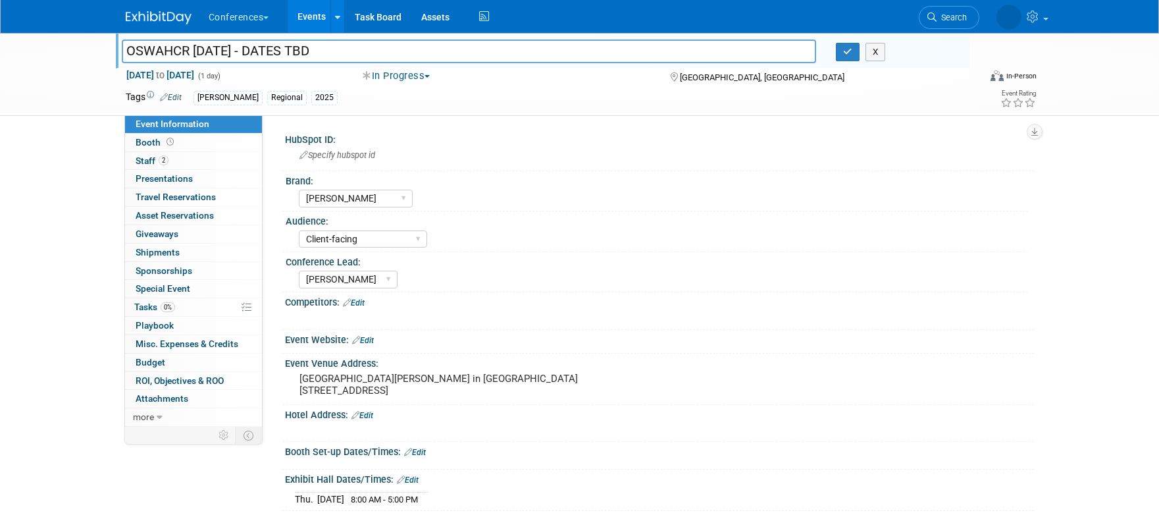
click at [354, 52] on input "OSWAHCR [DATE] - DATES TBD" at bounding box center [469, 51] width 695 height 23
type input "OSWAHCR Education Day"
click at [72, 86] on div "OSWAHCR Education Day - DATES TBD OSWAHCR Education Day X Oct 23, 2025 to Oct 2…" at bounding box center [579, 74] width 1159 height 83
click at [847, 54] on icon "button" at bounding box center [847, 51] width 9 height 9
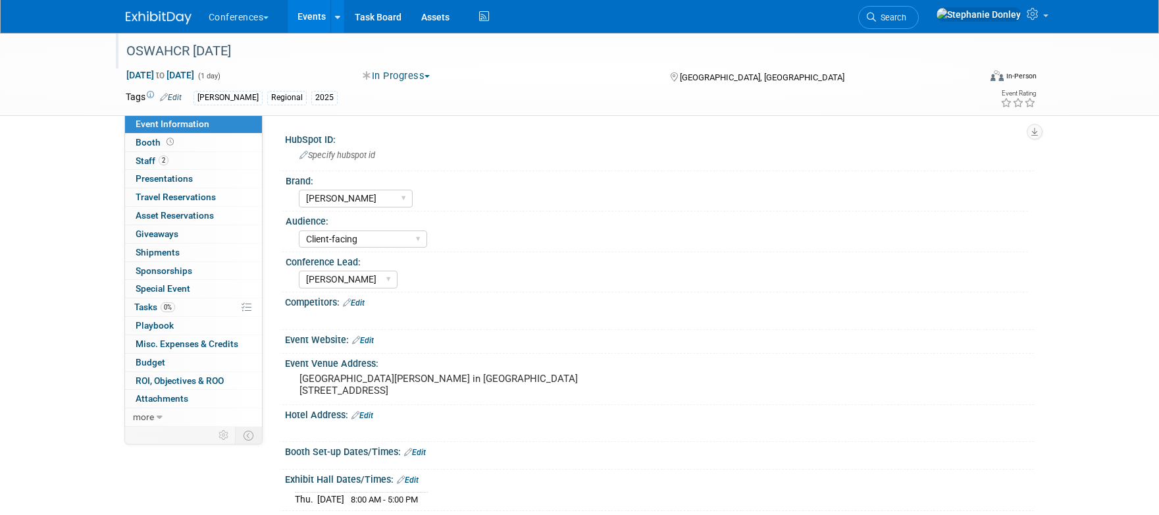
click at [367, 339] on link "Edit" at bounding box center [363, 340] width 22 height 9
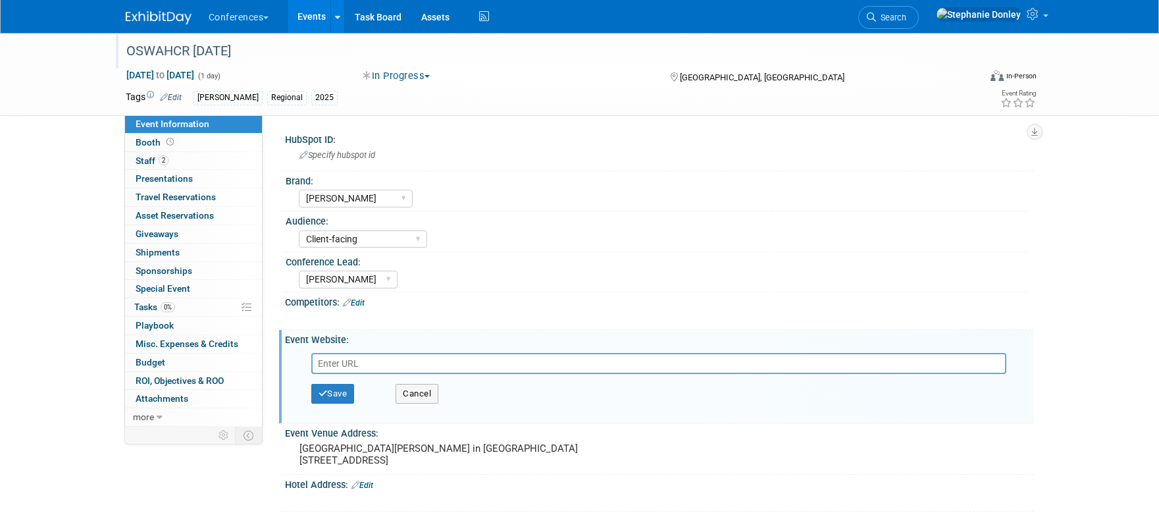
click at [356, 362] on input "text" at bounding box center [658, 363] width 695 height 21
paste input "https://oswahcr.org/"
type input "https://oswahcr.org/"
click at [331, 398] on button "Save" at bounding box center [332, 394] width 43 height 20
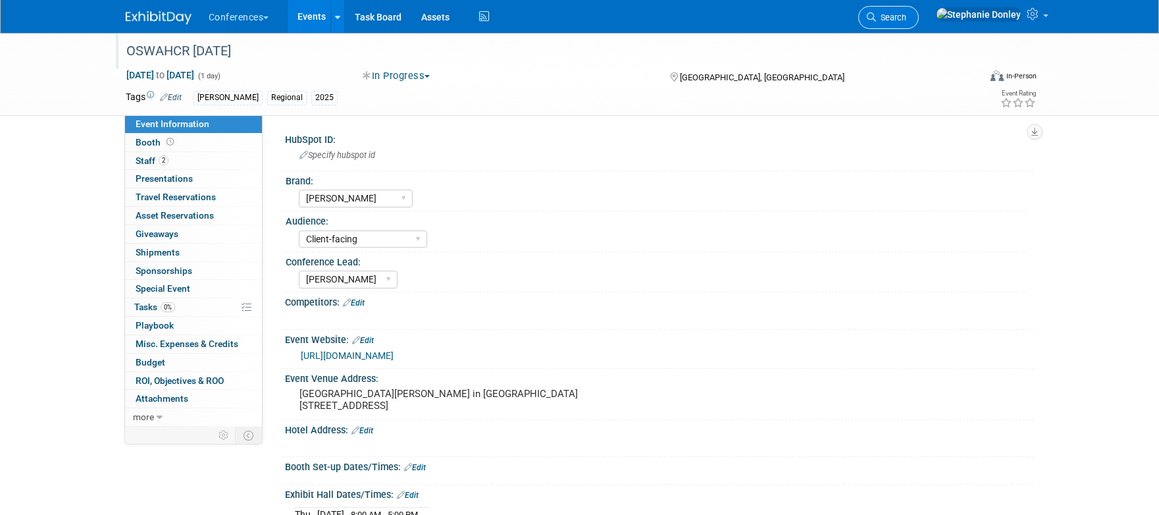
click at [919, 10] on link "Search" at bounding box center [889, 17] width 61 height 23
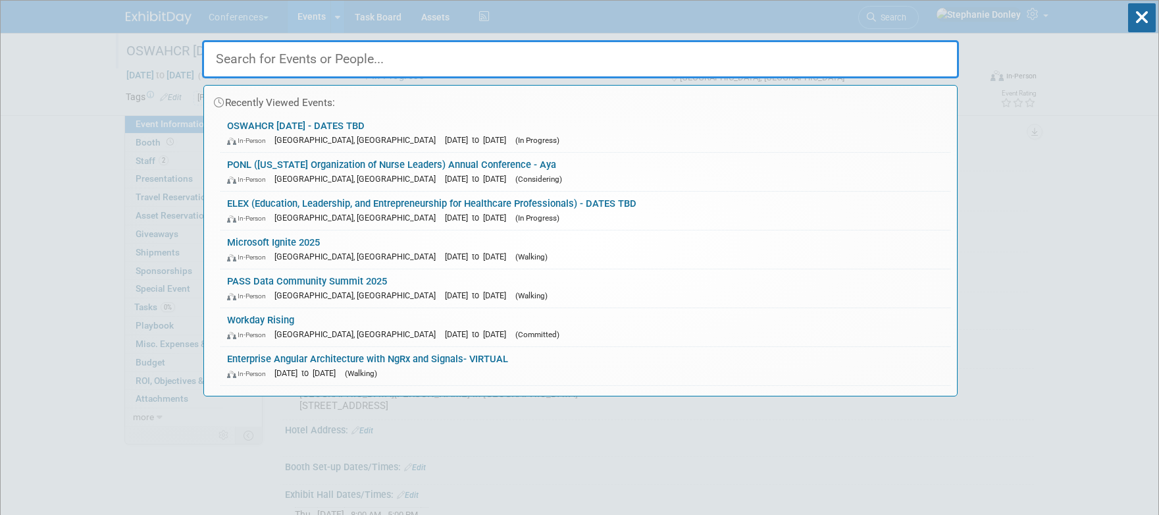
click at [433, 52] on input "text" at bounding box center [580, 59] width 757 height 38
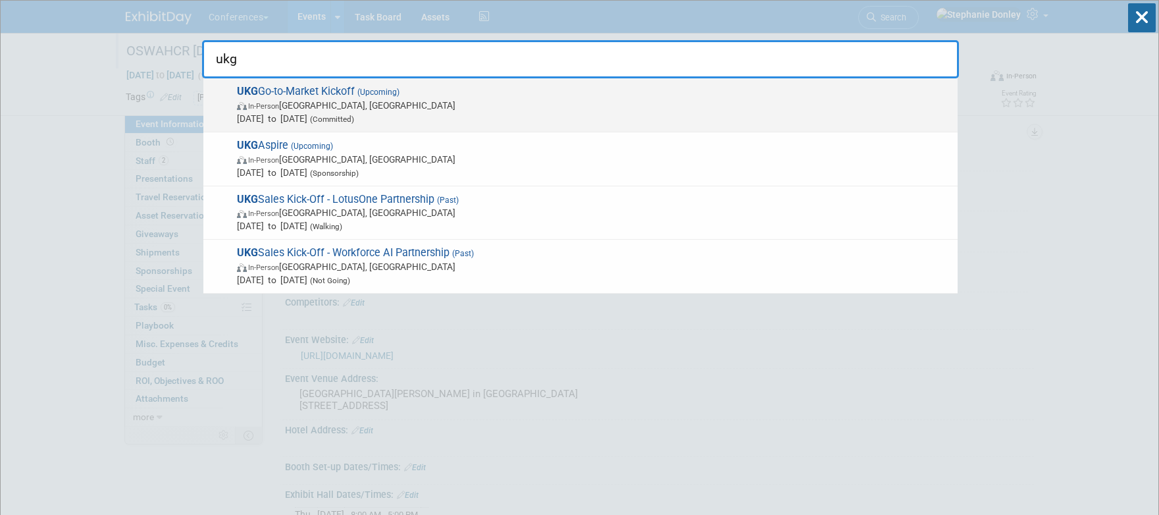
type input "ukg"
click at [273, 95] on span "UKG Go-to-Market Kickoff (Upcoming) In-Person Nashville, TN Oct 6, 2025 to Oct …" at bounding box center [592, 105] width 718 height 40
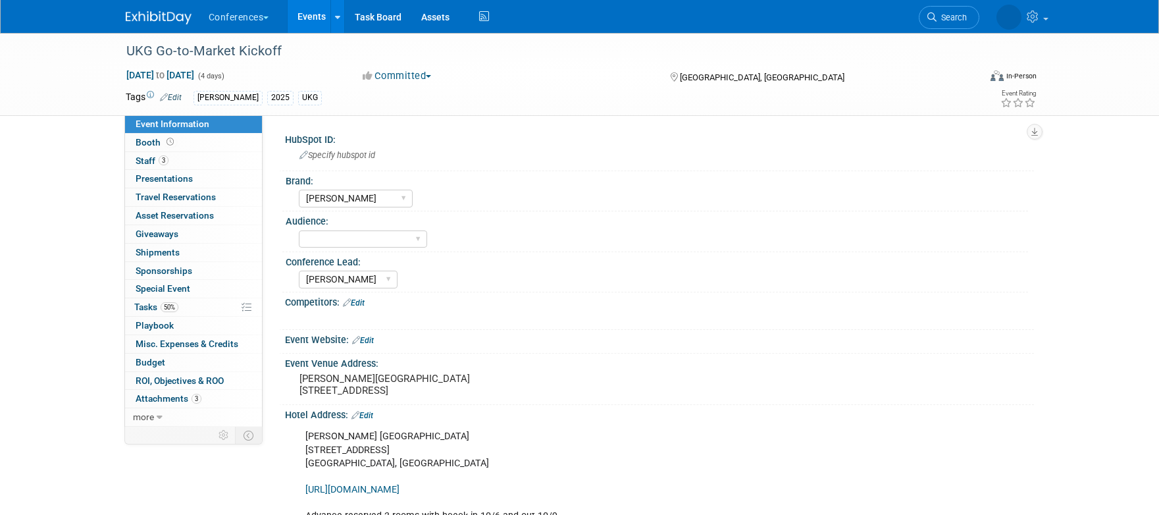
select select "[PERSON_NAME]"
click at [136, 161] on span "Staff 3" at bounding box center [152, 160] width 33 height 11
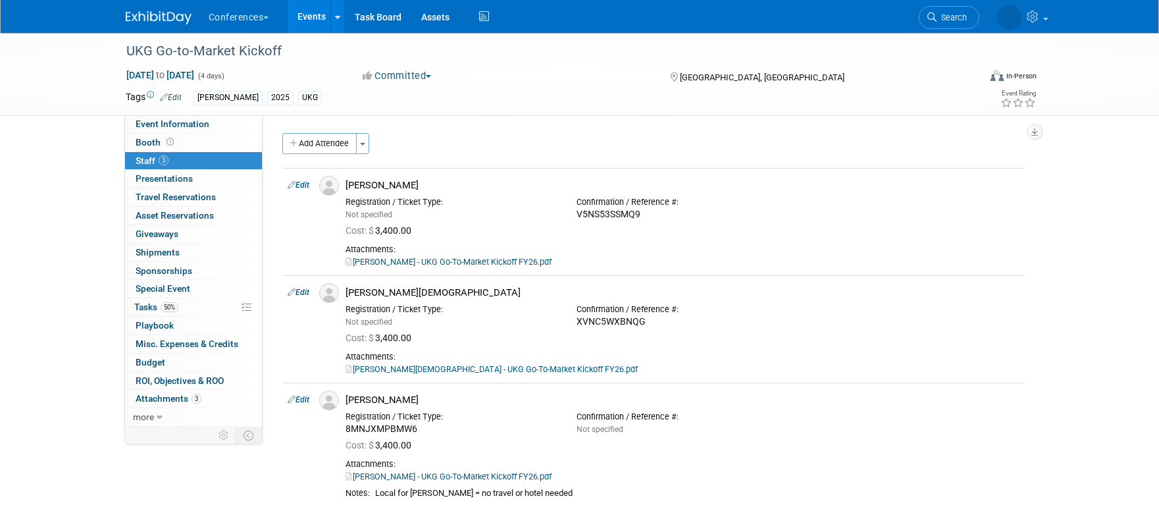
click at [510, 98] on div "Aya 2025 UKG" at bounding box center [538, 98] width 689 height 14
click at [867, 109] on div "Tags Edit Aya 2025 UKG Event Rating" at bounding box center [582, 99] width 932 height 23
